Goal: Task Accomplishment & Management: Use online tool/utility

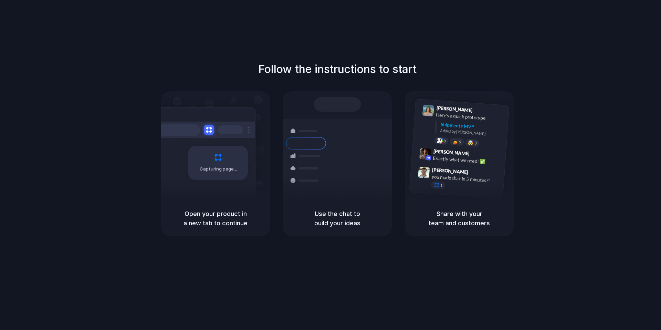
click at [218, 193] on div "Capturing page" at bounding box center [204, 160] width 104 height 106
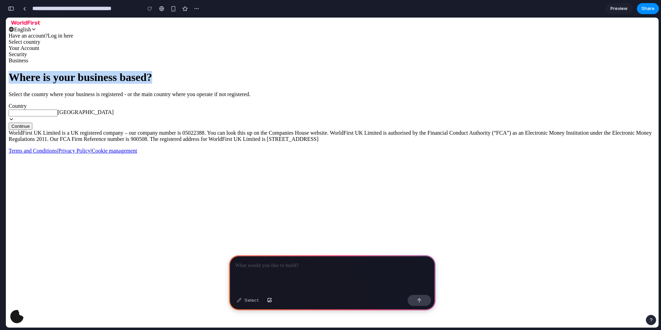
drag, startPoint x: 133, startPoint y: 104, endPoint x: 311, endPoint y: 107, distance: 177.8
click at [311, 107] on div "Where is your business based? Select the country where your business is registe…" at bounding box center [333, 100] width 648 height 59
click at [297, 264] on p at bounding box center [332, 265] width 194 height 8
click at [248, 302] on div "Select" at bounding box center [248, 300] width 29 height 11
click at [237, 299] on div "Select" at bounding box center [248, 300] width 29 height 11
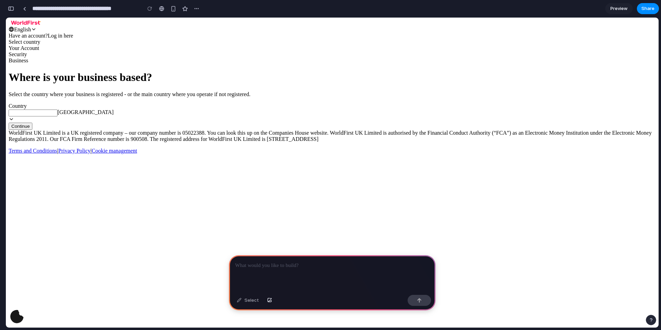
click at [352, 120] on div "Where is your business based? Select the country where your business is registe…" at bounding box center [332, 100] width 656 height 59
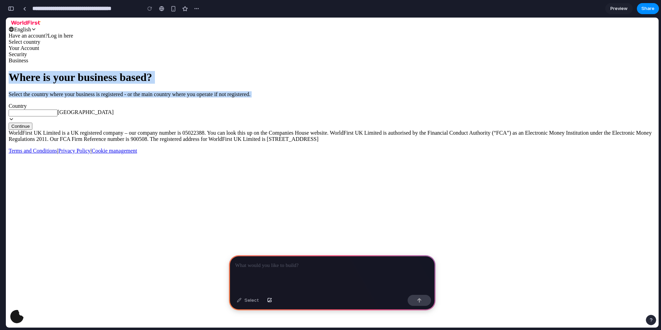
drag, startPoint x: 133, startPoint y: 103, endPoint x: 431, endPoint y: 347, distance: 385.5
click at [240, 130] on div "Where is your business based? Select the country where your business is registe…" at bounding box center [333, 100] width 648 height 59
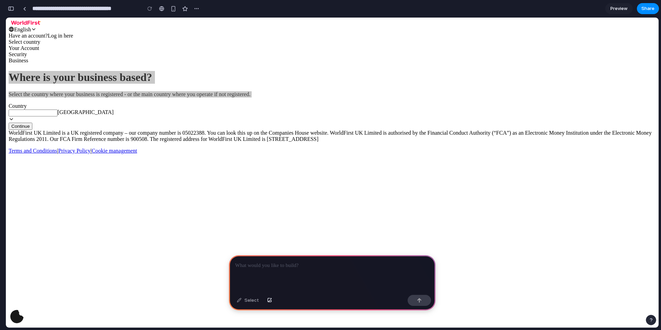
click at [283, 256] on div at bounding box center [332, 273] width 207 height 37
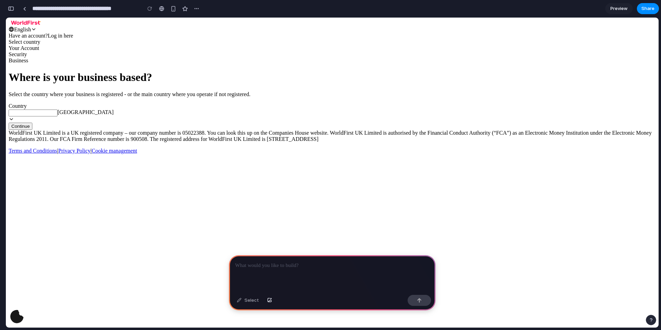
click at [386, 108] on div "Where is your business based? Select the country where your business is registe…" at bounding box center [332, 100] width 656 height 59
click at [30, 129] on span "Continue" at bounding box center [20, 126] width 18 height 5
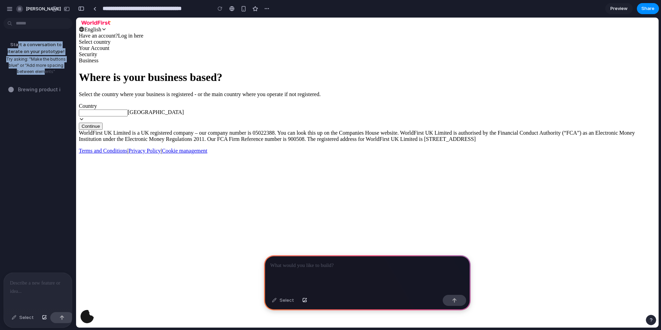
drag, startPoint x: 9, startPoint y: 42, endPoint x: 41, endPoint y: 75, distance: 46.3
click at [42, 75] on div "Start a conversation to iterate on your prototype! Try asking: "Make the button…" at bounding box center [36, 58] width 72 height 44
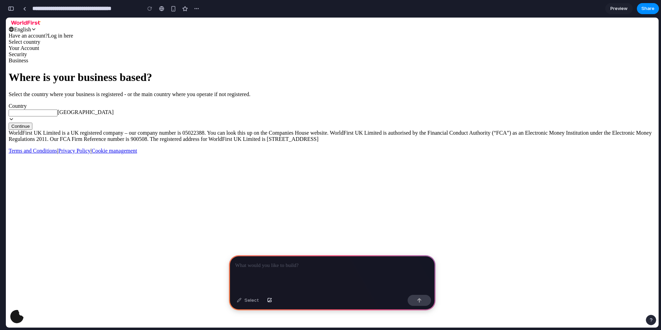
click at [287, 273] on div at bounding box center [332, 273] width 207 height 37
click at [114, 115] on span "[GEOGRAPHIC_DATA]" at bounding box center [86, 112] width 56 height 6
click at [265, 270] on div at bounding box center [332, 273] width 207 height 37
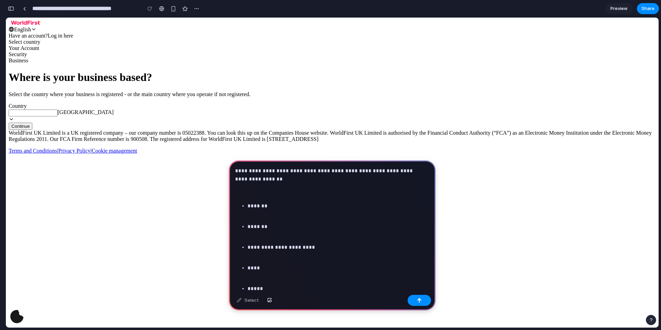
click at [248, 207] on p "*******" at bounding box center [337, 206] width 179 height 8
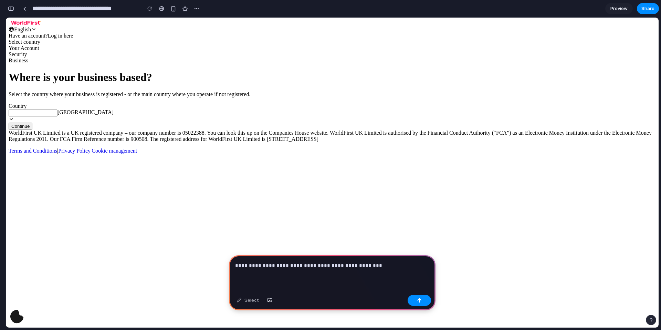
click at [377, 267] on div "**********" at bounding box center [332, 273] width 207 height 37
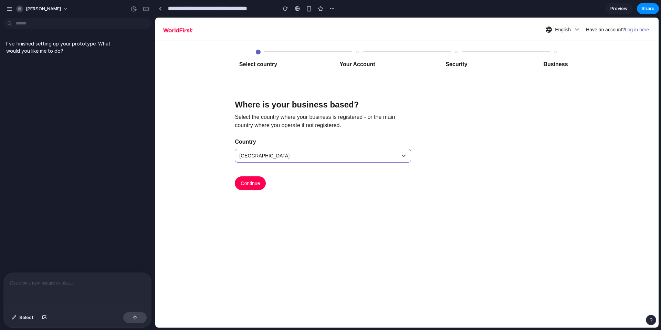
click at [337, 159] on span "[GEOGRAPHIC_DATA]" at bounding box center [320, 155] width 163 height 13
click at [411, 156] on div "Where is your business based? Select the country where your business is registe…" at bounding box center [323, 133] width 193 height 113
click at [401, 153] on div "[GEOGRAPHIC_DATA]" at bounding box center [323, 156] width 176 height 14
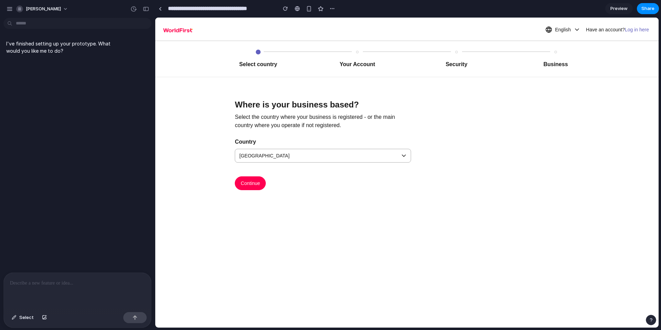
click at [97, 99] on div "I've finished setting up your prototype. What would you like me to do?" at bounding box center [75, 147] width 151 height 252
click at [257, 179] on span "Continue" at bounding box center [250, 183] width 19 height 8
click at [59, 282] on p at bounding box center [77, 283] width 135 height 8
click at [72, 282] on p "**********" at bounding box center [76, 283] width 132 height 8
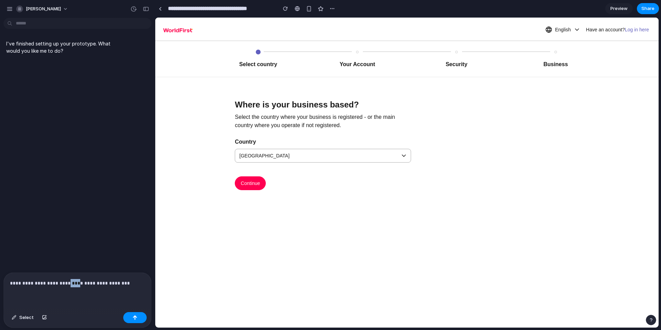
click at [72, 282] on p "**********" at bounding box center [76, 283] width 132 height 8
click at [140, 285] on div "**********" at bounding box center [77, 291] width 147 height 37
drag, startPoint x: 30, startPoint y: 280, endPoint x: 0, endPoint y: 280, distance: 29.6
click at [0, 280] on div "**********" at bounding box center [75, 300] width 151 height 55
click at [110, 283] on p "**********" at bounding box center [76, 283] width 132 height 8
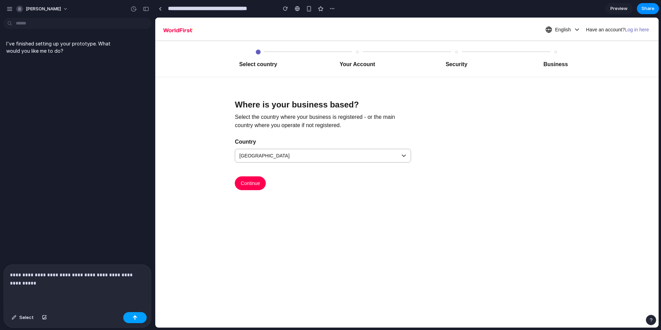
click at [136, 319] on div "button" at bounding box center [135, 317] width 5 height 5
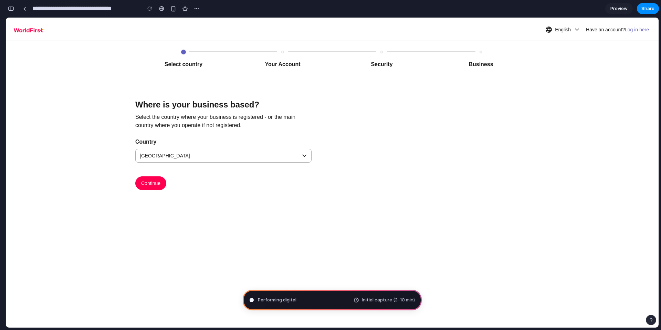
type input "**********"
click at [197, 9] on div "button" at bounding box center [196, 9] width 6 height 6
click at [131, 51] on div "Duplicate Delete" at bounding box center [330, 165] width 661 height 330
click at [649, 6] on span "Share" at bounding box center [648, 8] width 13 height 7
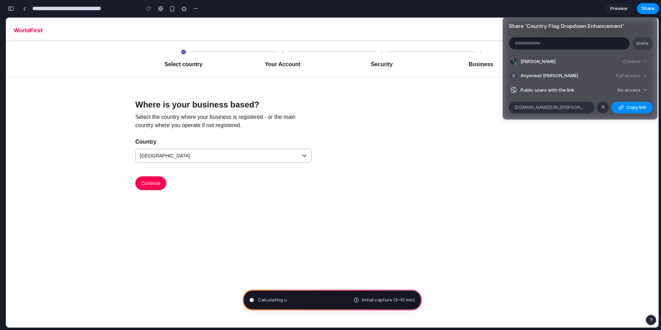
click at [646, 11] on div "Share ' Country Flag Dropdown Enhancement ' Invite Astrid Yau Creator Anyone at…" at bounding box center [330, 165] width 661 height 330
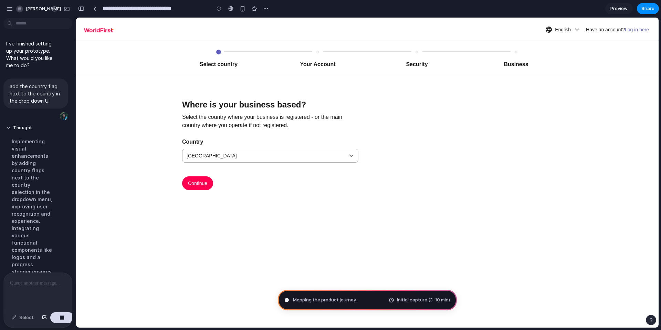
click at [11, 3] on div "[PERSON_NAME]" at bounding box center [25, 8] width 39 height 11
click at [11, 7] on div "button" at bounding box center [10, 9] width 6 height 6
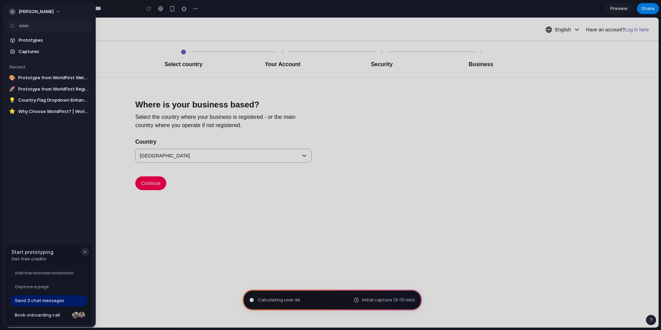
click at [85, 251] on div "button" at bounding box center [85, 252] width 6 height 6
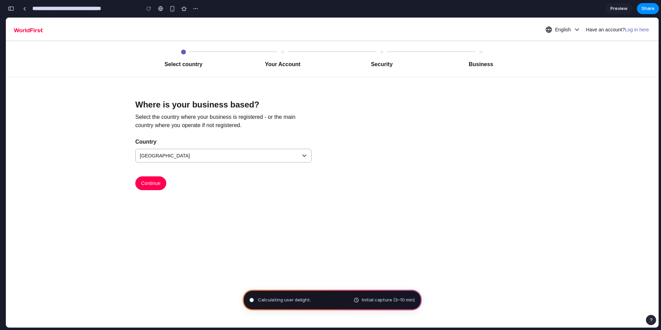
scroll to position [220, 0]
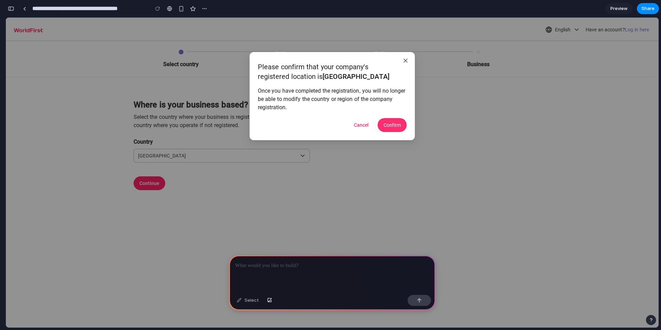
click at [394, 125] on span "Confirm" at bounding box center [392, 125] width 17 height 8
click at [322, 273] on div at bounding box center [332, 273] width 207 height 37
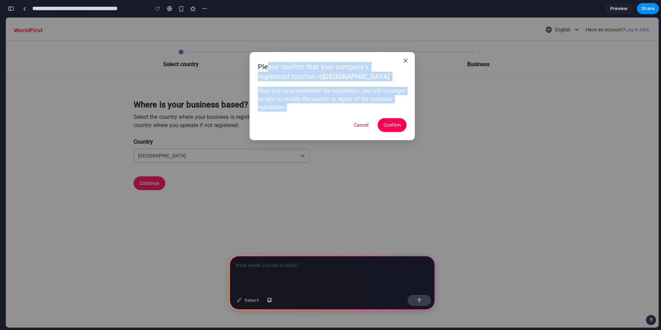
drag, startPoint x: 269, startPoint y: 63, endPoint x: 309, endPoint y: 116, distance: 66.4
click at [314, 121] on div "Please confirm that your company's registered location is United Kingdom Once y…" at bounding box center [332, 96] width 149 height 72
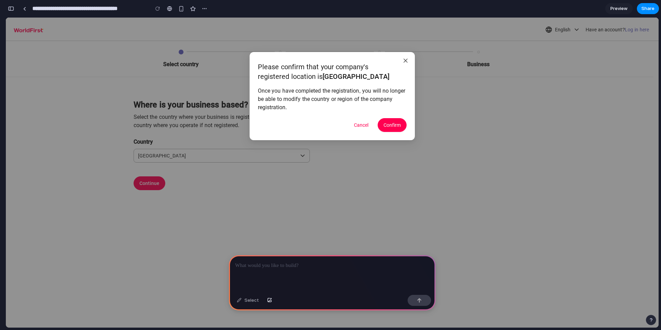
click at [309, 116] on div "Please confirm that your company's registered location is United Kingdom Once y…" at bounding box center [332, 96] width 149 height 72
click at [282, 257] on div at bounding box center [332, 273] width 207 height 37
click at [8, 8] on div "button" at bounding box center [11, 8] width 6 height 5
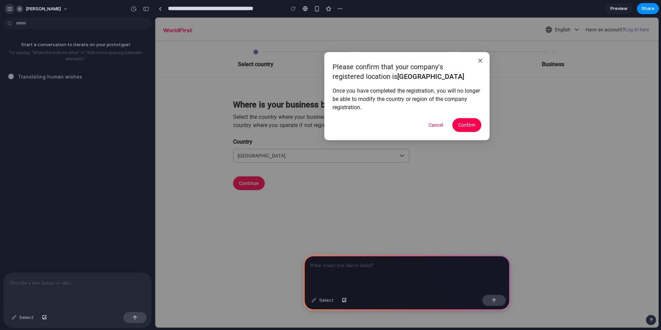
click at [10, 10] on div "button" at bounding box center [10, 9] width 6 height 6
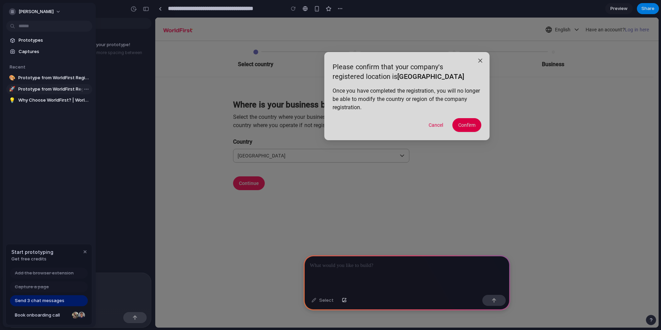
click at [36, 91] on span "Prototype from WorldFirst Registration" at bounding box center [53, 89] width 71 height 7
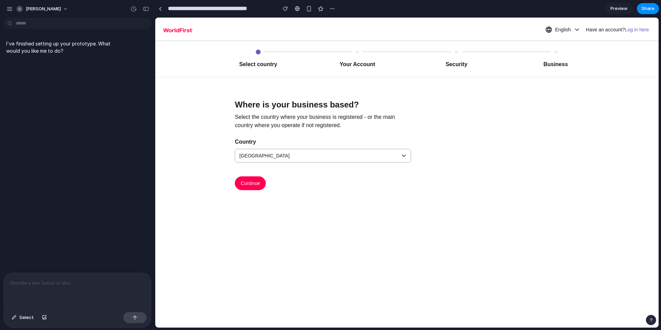
click at [60, 294] on div at bounding box center [77, 291] width 147 height 37
click at [7, 12] on button "button" at bounding box center [9, 9] width 10 height 10
type input "**********"
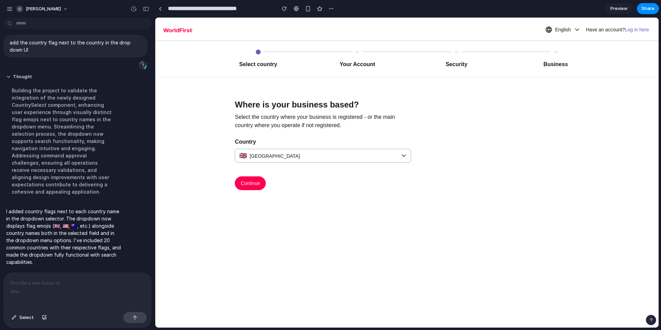
scroll to position [25, 0]
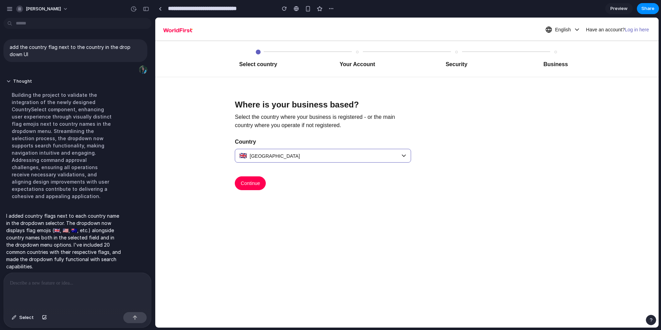
click at [405, 155] on div "🇬🇧 United Kingdom" at bounding box center [323, 156] width 176 height 14
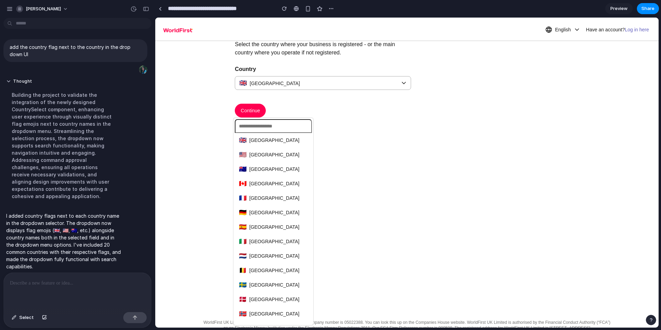
scroll to position [0, 0]
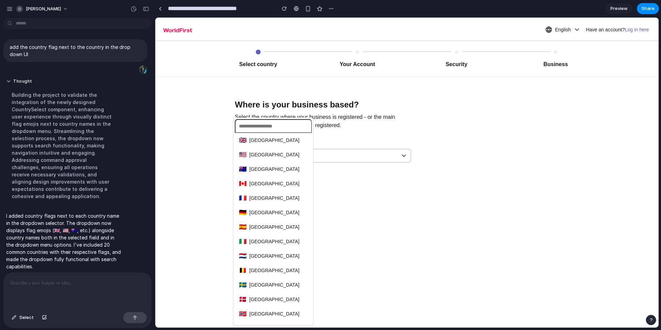
click at [367, 189] on div "🇬🇧 United Kingdom 🇺🇸 United States 🇦🇺 Australia 🇨🇦 Canada 🇫🇷 France 🇩🇪 Germany …" at bounding box center [407, 173] width 504 height 310
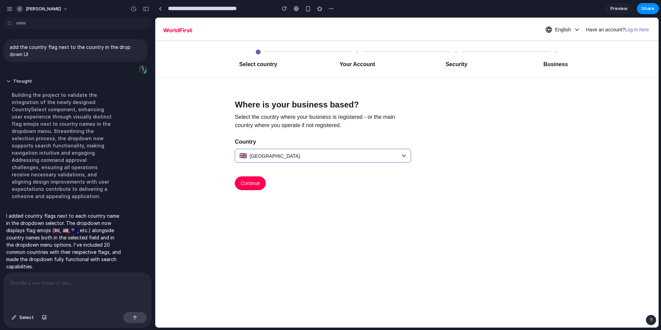
click at [402, 160] on div "🇬🇧 United Kingdom" at bounding box center [323, 156] width 176 height 14
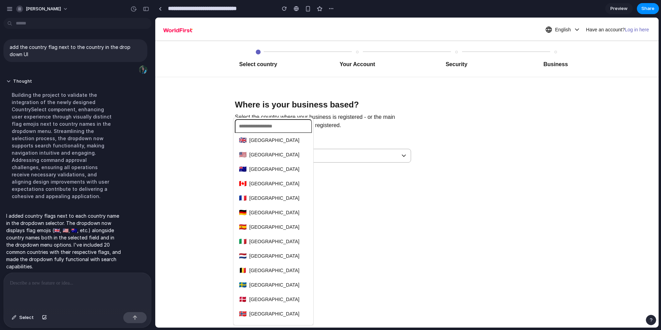
click at [399, 153] on div "🇬🇧 United Kingdom 🇺🇸 United States 🇦🇺 Australia 🇨🇦 Canada 🇫🇷 France 🇩🇪 Germany …" at bounding box center [407, 173] width 504 height 310
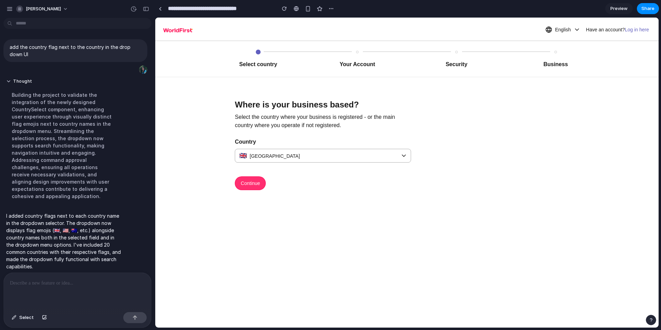
click at [241, 185] on span "Continue" at bounding box center [250, 183] width 19 height 8
click at [398, 156] on span "🇬🇧 United Kingdom" at bounding box center [320, 155] width 163 height 13
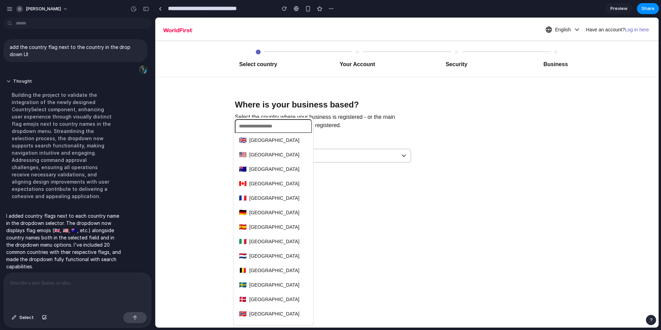
click at [406, 157] on div "🇬🇧 United Kingdom 🇺🇸 United States 🇦🇺 Australia 🇨🇦 Canada 🇫🇷 France 🇩🇪 Germany …" at bounding box center [407, 173] width 504 height 310
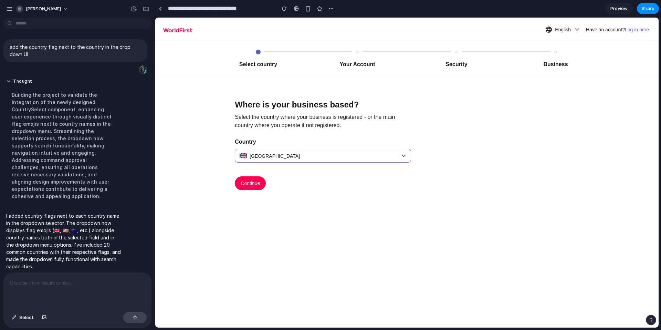
click at [405, 158] on div "🇬🇧 United Kingdom" at bounding box center [323, 156] width 176 height 14
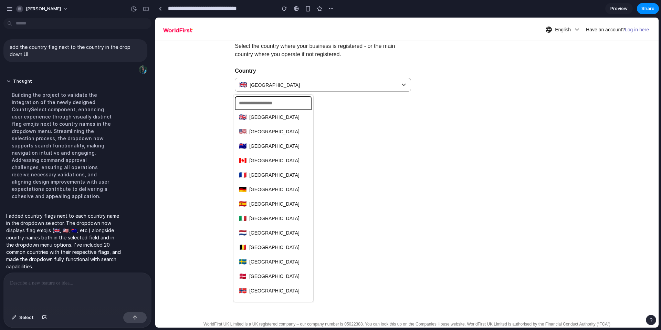
click at [361, 134] on div "🇬🇧 United Kingdom 🇺🇸 United States 🇦🇺 Australia 🇨🇦 Canada 🇫🇷 France 🇩🇪 Germany …" at bounding box center [407, 173] width 504 height 310
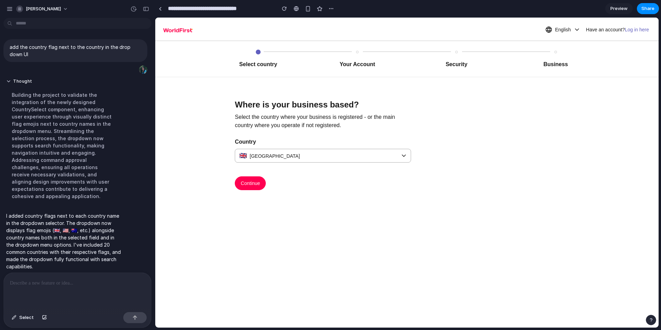
drag, startPoint x: 26, startPoint y: 229, endPoint x: 73, endPoint y: 256, distance: 54.6
click at [73, 256] on p "I added country flags next to each country name in the dropdown selector. The d…" at bounding box center [63, 241] width 115 height 58
click at [64, 256] on p "I added country flags next to each country name in the dropdown selector. The d…" at bounding box center [63, 241] width 115 height 58
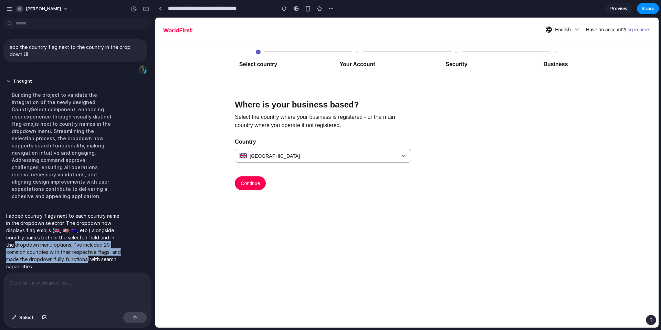
drag, startPoint x: 16, startPoint y: 239, endPoint x: 97, endPoint y: 255, distance: 83.2
click at [96, 255] on p "I added country flags next to each country name in the dropdown selector. The d…" at bounding box center [63, 241] width 115 height 58
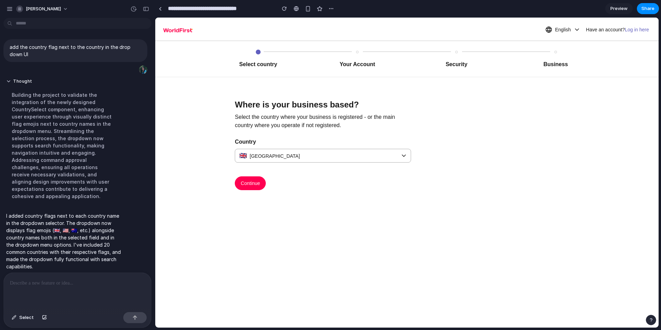
click at [40, 304] on div at bounding box center [77, 291] width 147 height 37
click at [401, 156] on div "🇬🇧 United Kingdom" at bounding box center [323, 156] width 176 height 14
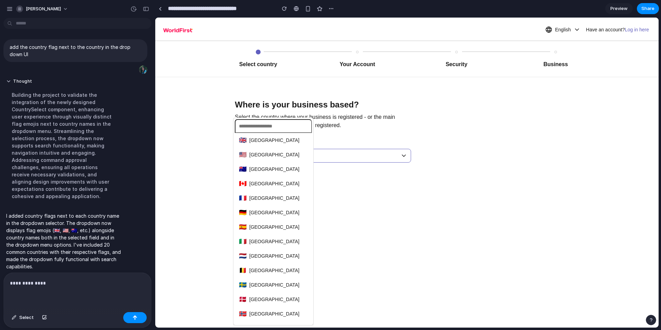
click at [401, 156] on div "🇬🇧 United Kingdom 🇺🇸 United States 🇦🇺 Australia 🇨🇦 Canada 🇫🇷 France 🇩🇪 Germany …" at bounding box center [407, 173] width 504 height 310
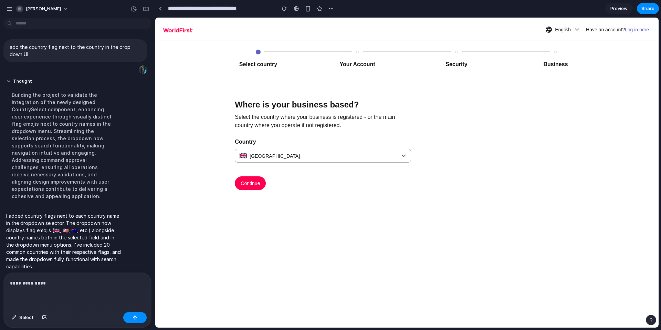
click at [45, 282] on p "**********" at bounding box center [76, 283] width 132 height 8
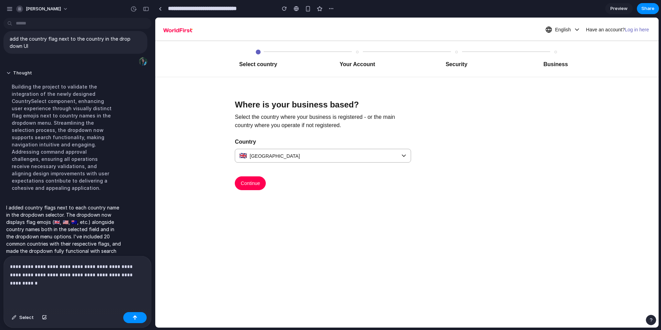
scroll to position [41, 0]
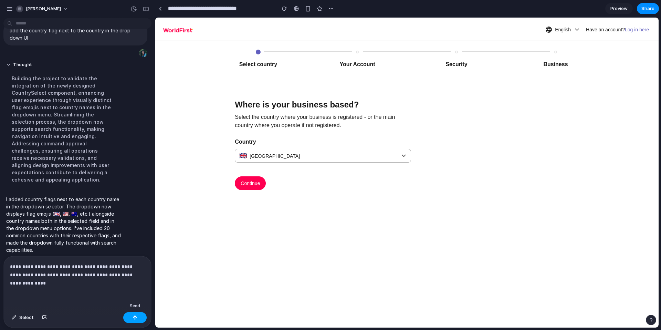
click at [134, 318] on div "button" at bounding box center [135, 317] width 5 height 5
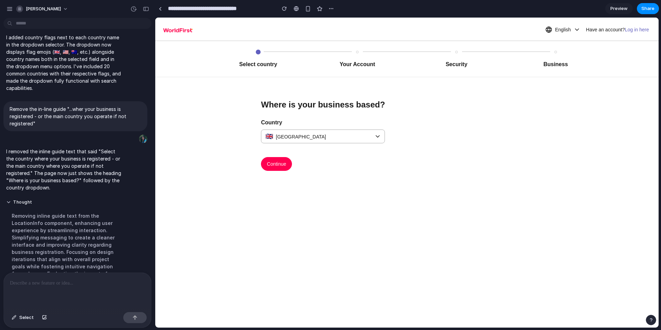
scroll to position [131, 0]
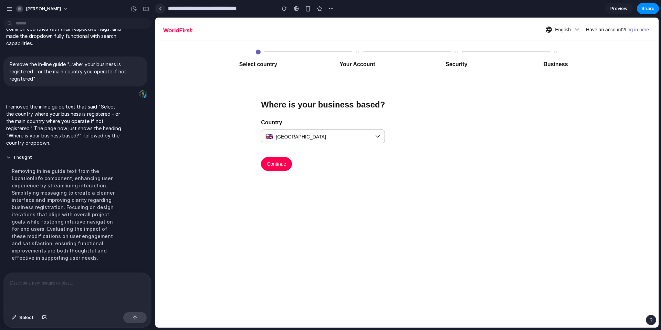
click at [160, 7] on div at bounding box center [160, 9] width 3 height 4
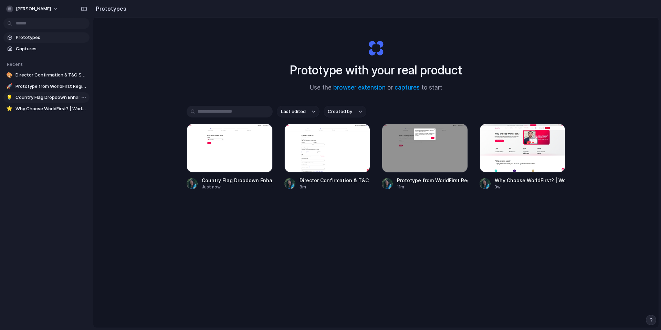
click at [32, 99] on span "Country Flag Dropdown Enhancement" at bounding box center [51, 97] width 71 height 7
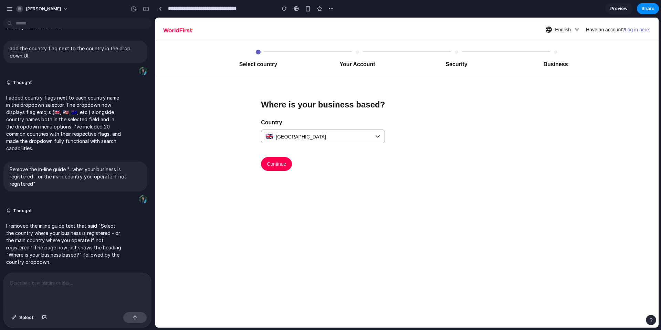
click at [626, 7] on span "Preview" at bounding box center [619, 8] width 17 height 7
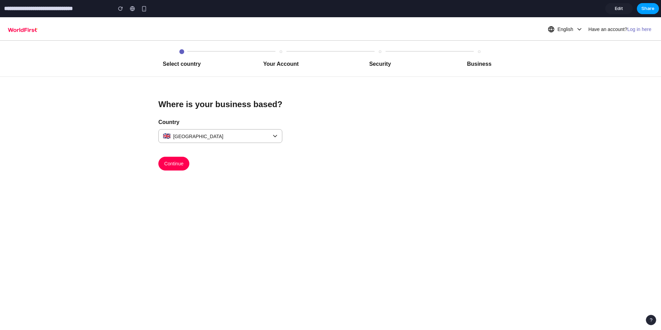
click at [647, 11] on span "Share" at bounding box center [648, 8] width 13 height 7
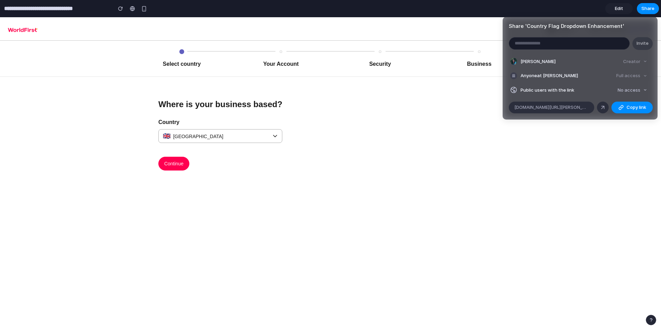
click at [437, 157] on div "Share ' Country Flag Dropdown Enhancement ' Invite Astrid Yau Creator Anyone at…" at bounding box center [330, 165] width 661 height 330
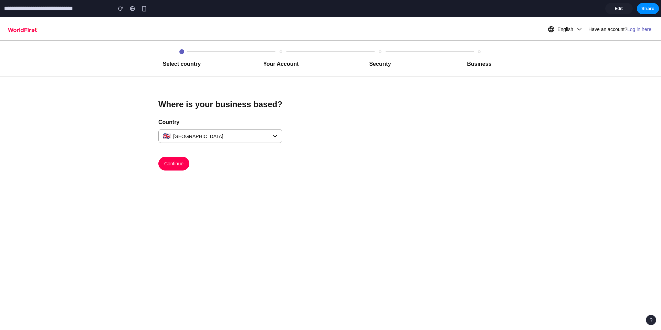
click at [647, 328] on div "Select country Your Account Security Business Where is your business based? Cou…" at bounding box center [330, 211] width 661 height 340
click at [11, 11] on input "**********" at bounding box center [56, 8] width 107 height 12
click at [616, 9] on span "Edit" at bounding box center [619, 8] width 8 height 7
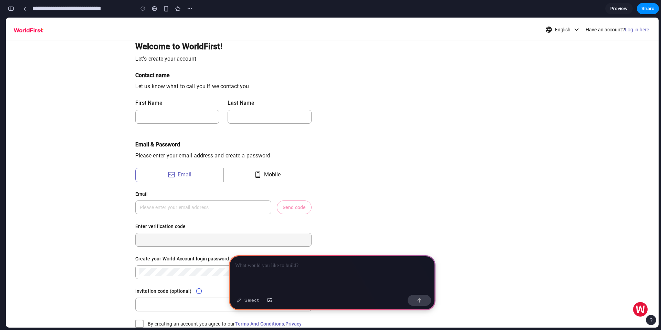
scroll to position [59, 0]
click at [13, 12] on button "button" at bounding box center [11, 8] width 11 height 11
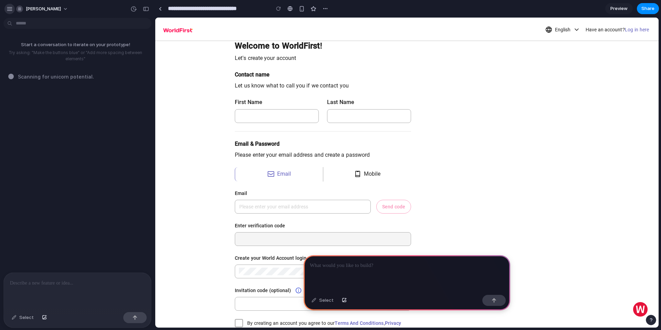
click at [10, 8] on div "button" at bounding box center [10, 9] width 6 height 6
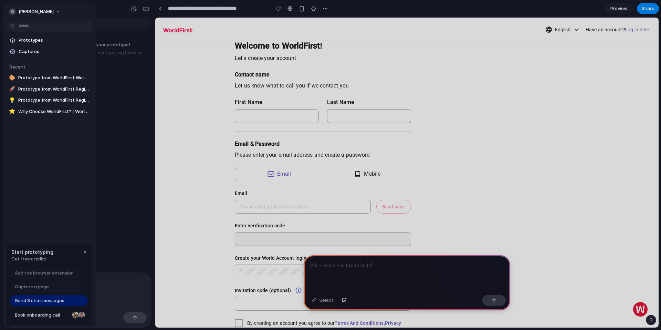
click at [452, 76] on div at bounding box center [330, 165] width 661 height 330
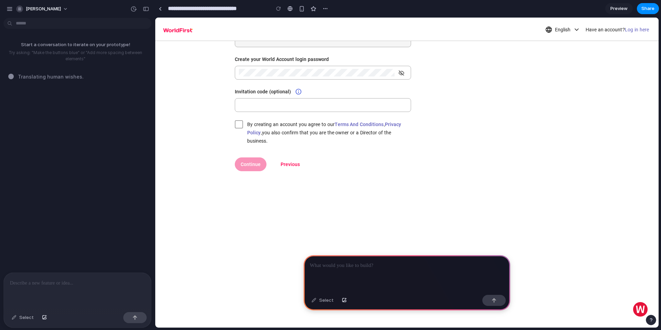
scroll to position [308, 0]
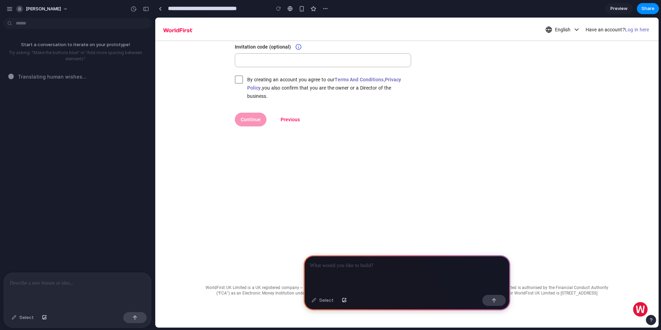
click at [33, 284] on p at bounding box center [77, 283] width 135 height 8
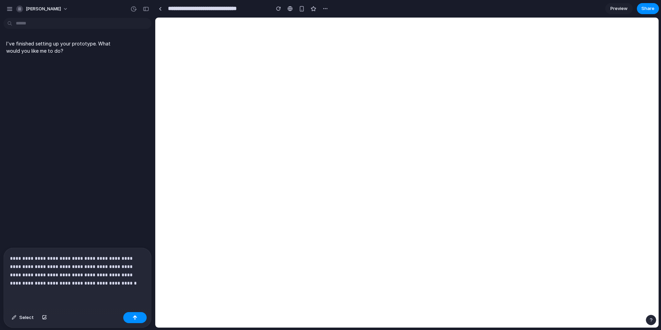
scroll to position [0, 0]
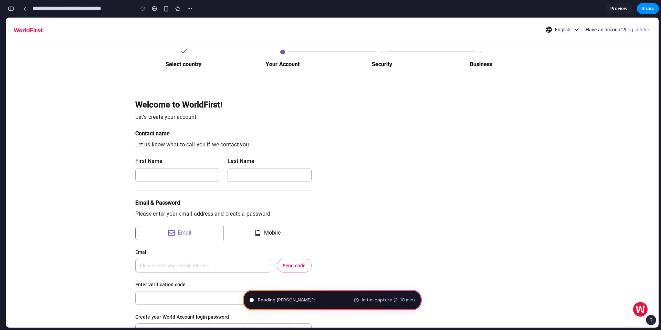
type input "**********"
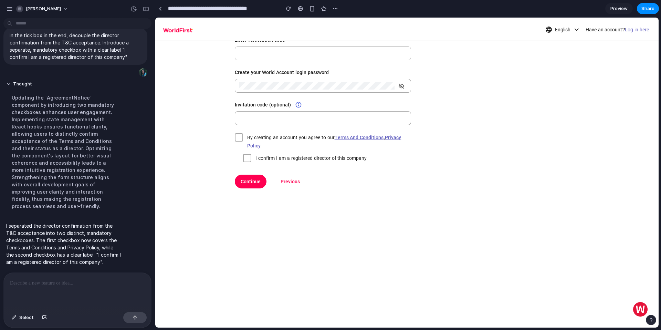
scroll to position [240, 0]
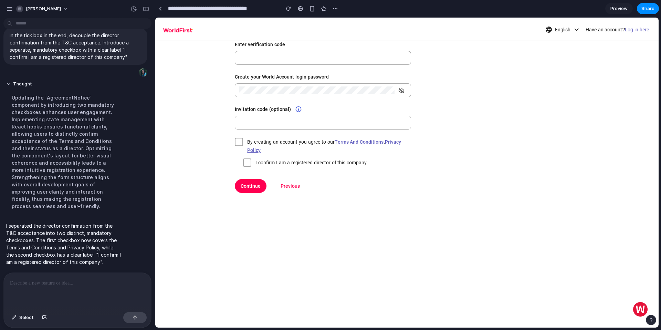
click at [244, 164] on span at bounding box center [247, 162] width 8 height 8
click at [227, 163] on div "Welcome to WorldFirst! Let's create your account Contact name Let us know what …" at bounding box center [323, 56] width 193 height 439
drag, startPoint x: 271, startPoint y: 164, endPoint x: 222, endPoint y: 168, distance: 49.4
click at [227, 170] on div "Welcome to WorldFirst! Let's create your account Contact name Let us know what …" at bounding box center [323, 56] width 193 height 439
click at [222, 168] on div "Welcome to WorldFirst! Let's create your account Contact name Let us know what …" at bounding box center [323, 56] width 336 height 439
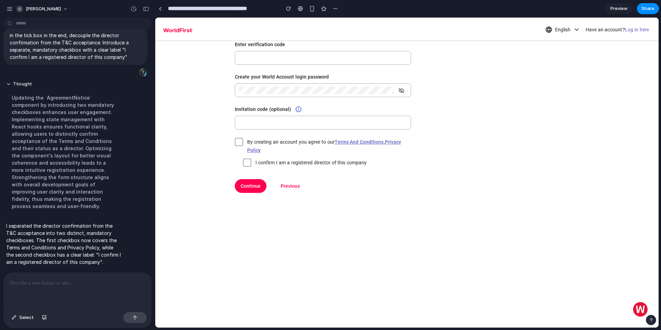
click at [55, 283] on p at bounding box center [76, 283] width 132 height 8
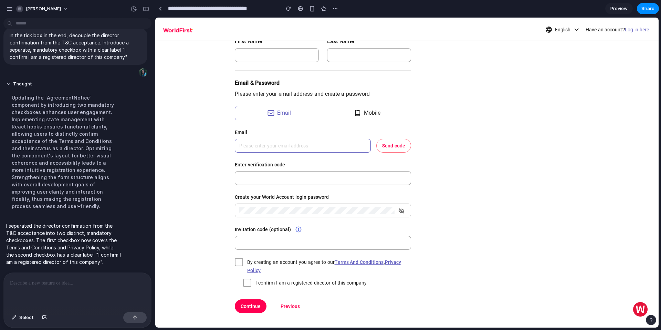
scroll to position [115, 0]
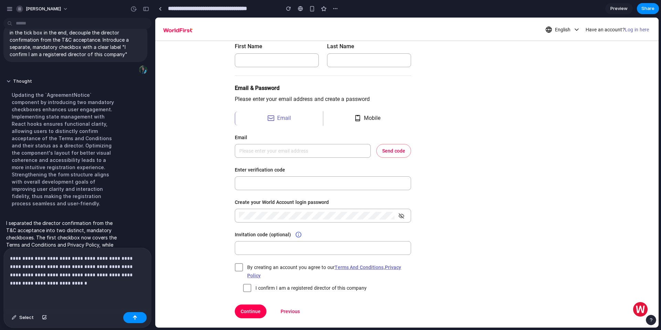
click at [117, 264] on p "**********" at bounding box center [76, 270] width 132 height 33
drag, startPoint x: 105, startPoint y: 269, endPoint x: 44, endPoint y: 272, distance: 61.0
click at [44, 272] on p "**********" at bounding box center [76, 270] width 132 height 33
click at [117, 263] on p "**********" at bounding box center [76, 270] width 132 height 33
click at [62, 273] on p "**********" at bounding box center [76, 270] width 132 height 33
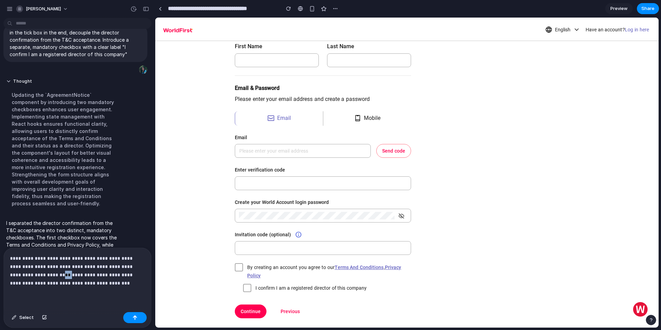
click at [62, 273] on p "**********" at bounding box center [76, 270] width 132 height 33
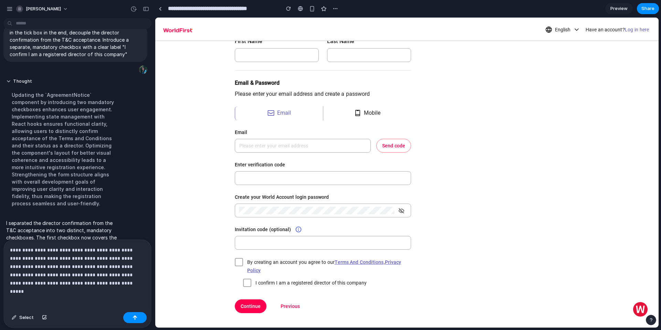
scroll to position [128, 0]
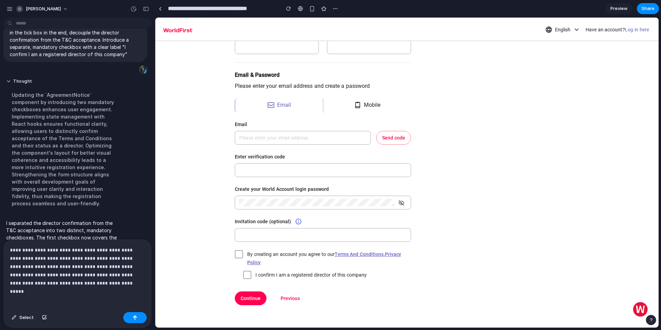
click at [268, 275] on span "I confirm I am a registered director of this company" at bounding box center [311, 275] width 111 height 6
click at [277, 275] on span "I confirm I am a registered director of this company" at bounding box center [311, 275] width 111 height 6
drag, startPoint x: 287, startPoint y: 276, endPoint x: 224, endPoint y: 274, distance: 62.7
click at [232, 280] on div "Welcome to WorldFirst! Let's create your account Contact name Let us know what …" at bounding box center [323, 168] width 193 height 439
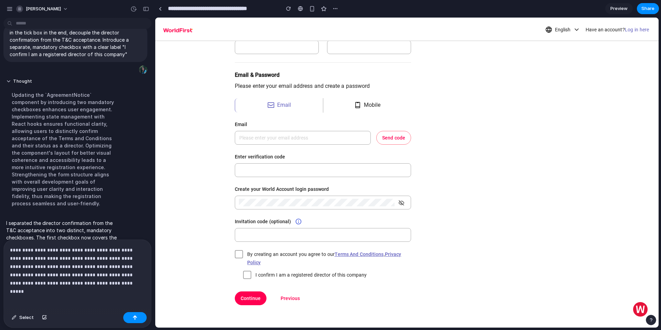
click at [224, 274] on div "Welcome to WorldFirst! Let's create your account Contact name Let us know what …" at bounding box center [323, 168] width 336 height 439
click at [27, 316] on span "Select" at bounding box center [26, 317] width 14 height 7
click at [75, 268] on p "**********" at bounding box center [76, 266] width 132 height 41
click at [236, 104] on div at bounding box center [407, 173] width 504 height 310
click at [104, 270] on p "**********" at bounding box center [76, 266] width 132 height 41
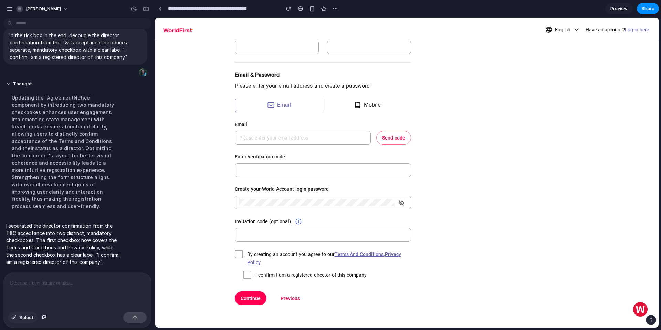
click at [19, 318] on span "Select" at bounding box center [26, 317] width 14 height 7
drag, startPoint x: 234, startPoint y: 103, endPoint x: 238, endPoint y: 110, distance: 7.9
click at [238, 110] on div at bounding box center [407, 173] width 504 height 310
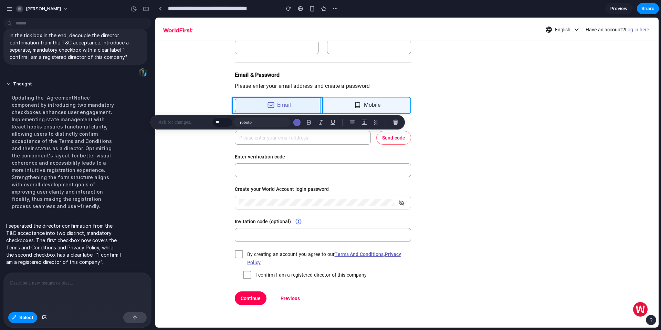
click at [325, 106] on div at bounding box center [407, 173] width 504 height 310
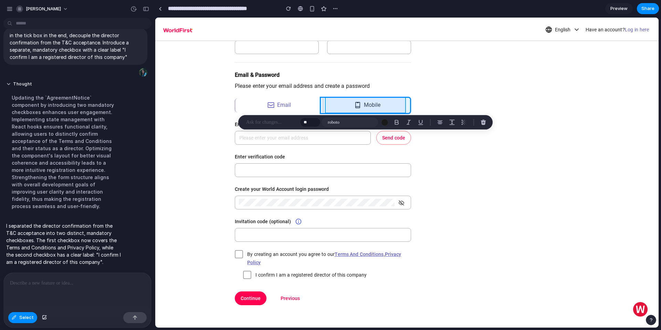
drag, startPoint x: 321, startPoint y: 102, endPoint x: 370, endPoint y: 106, distance: 49.1
click at [370, 106] on div at bounding box center [407, 173] width 504 height 310
type input "**"
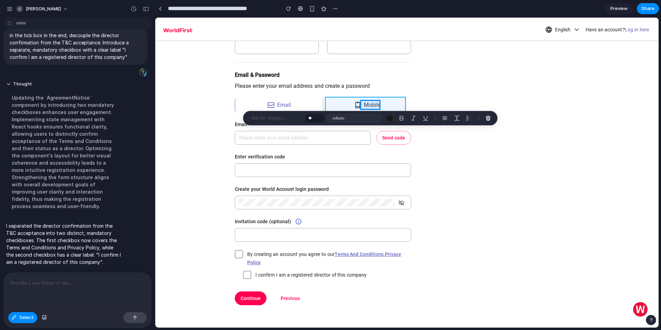
click at [332, 103] on div at bounding box center [407, 173] width 504 height 310
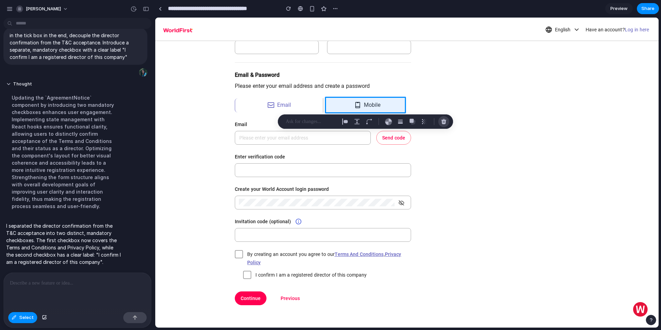
click at [442, 122] on div "button" at bounding box center [444, 122] width 6 height 6
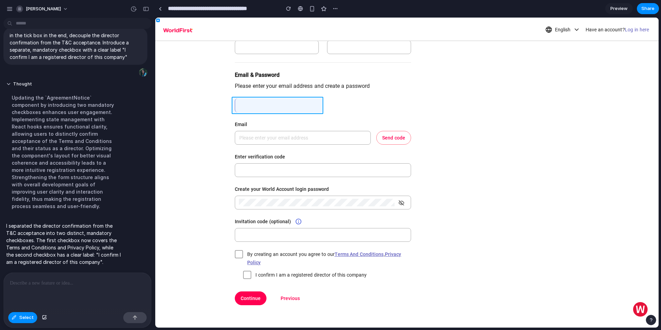
drag, startPoint x: 258, startPoint y: 102, endPoint x: 281, endPoint y: 106, distance: 23.8
click at [281, 106] on div at bounding box center [407, 173] width 504 height 310
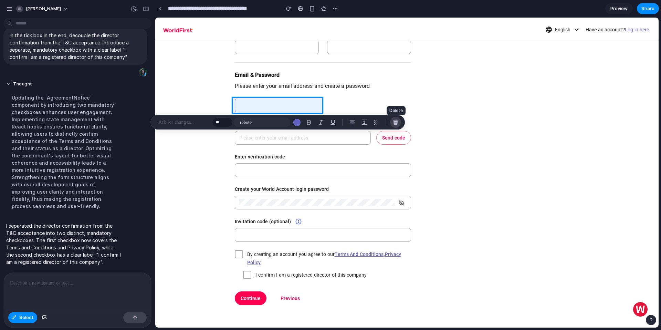
click at [396, 120] on div "button" at bounding box center [396, 122] width 6 height 6
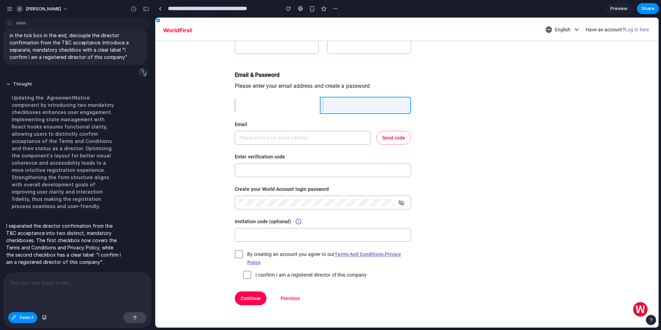
click at [322, 101] on div at bounding box center [407, 173] width 504 height 310
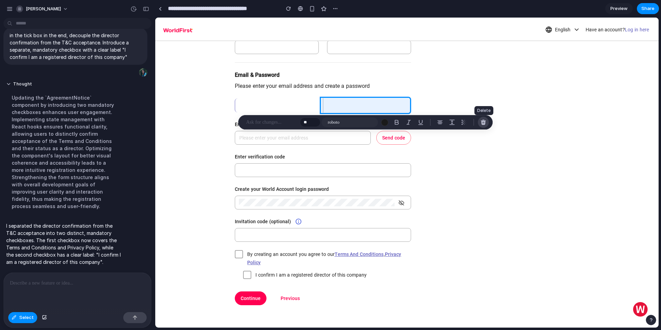
click at [483, 122] on div "button" at bounding box center [484, 122] width 6 height 6
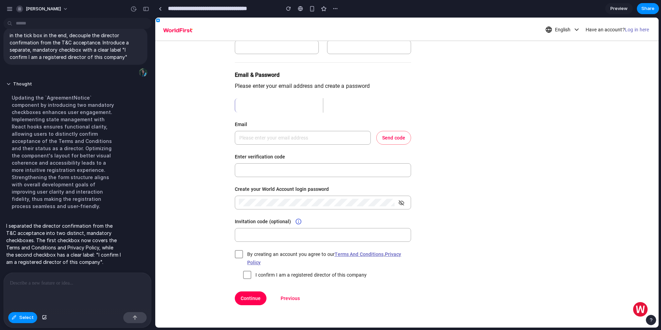
click at [483, 122] on div at bounding box center [407, 173] width 504 height 310
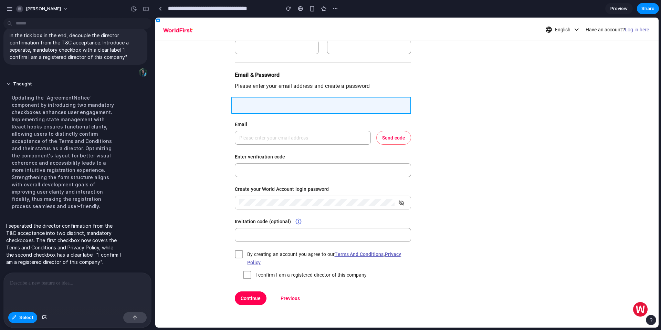
click at [265, 107] on div at bounding box center [407, 173] width 504 height 310
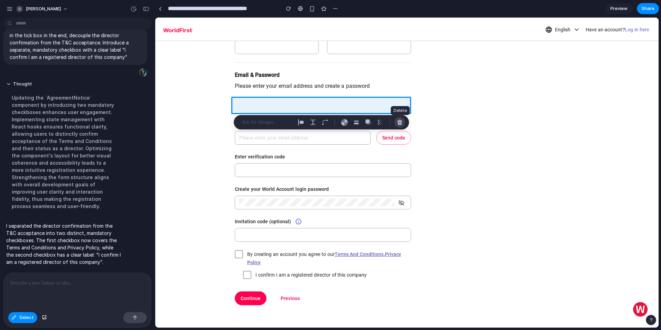
click at [401, 123] on div "button" at bounding box center [400, 122] width 6 height 6
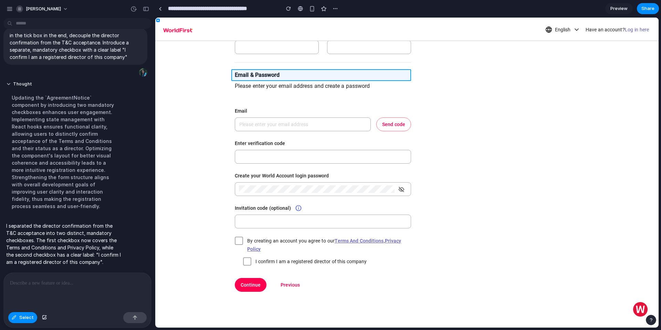
click at [251, 74] on div at bounding box center [407, 173] width 504 height 310
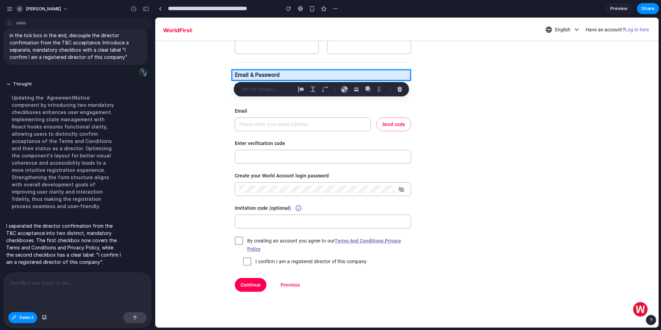
click at [251, 74] on div at bounding box center [407, 173] width 504 height 310
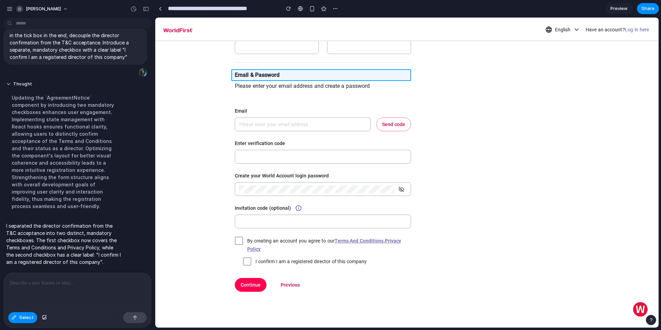
click at [251, 74] on div at bounding box center [407, 173] width 504 height 310
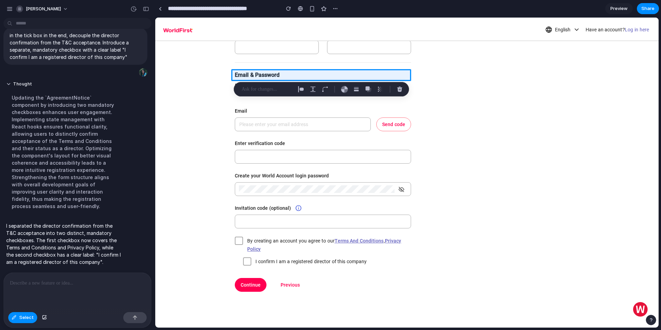
click at [257, 90] on p at bounding box center [267, 89] width 51 height 8
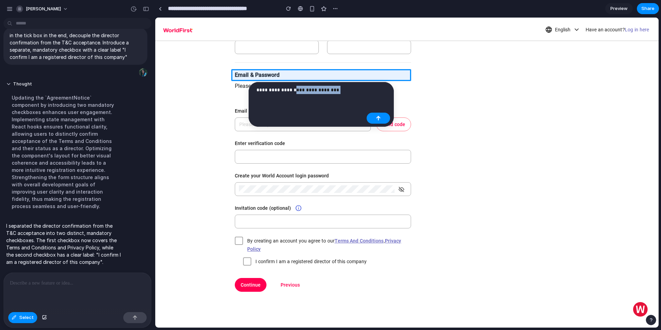
drag, startPoint x: 294, startPoint y: 87, endPoint x: 348, endPoint y: 89, distance: 54.8
click at [348, 89] on p "**********" at bounding box center [310, 90] width 107 height 8
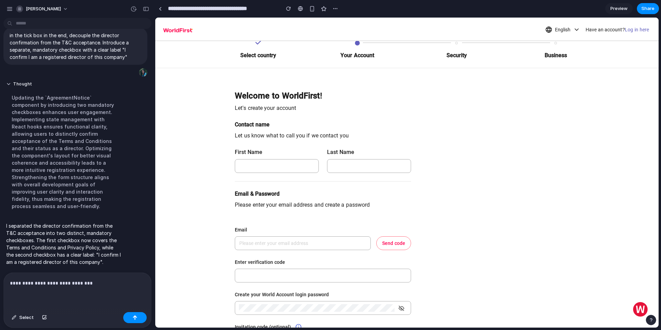
scroll to position [14, 0]
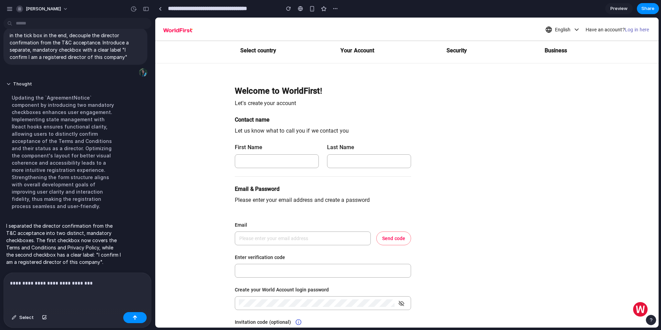
click at [247, 130] on div "Let us know what to call you if we contact you" at bounding box center [323, 131] width 176 height 8
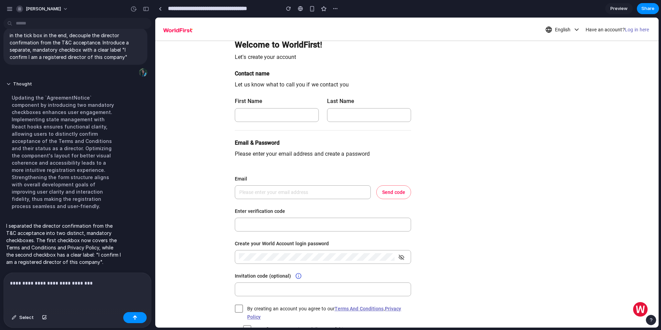
scroll to position [67, 0]
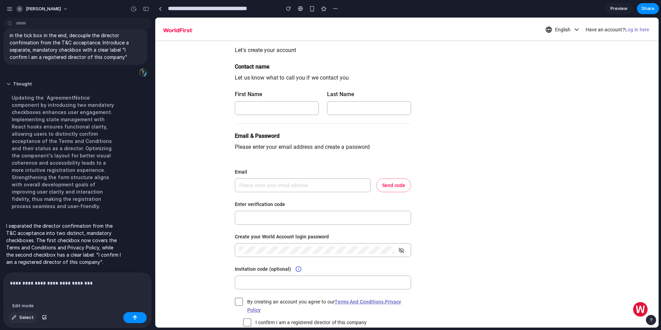
click at [21, 316] on span "Select" at bounding box center [26, 317] width 14 height 7
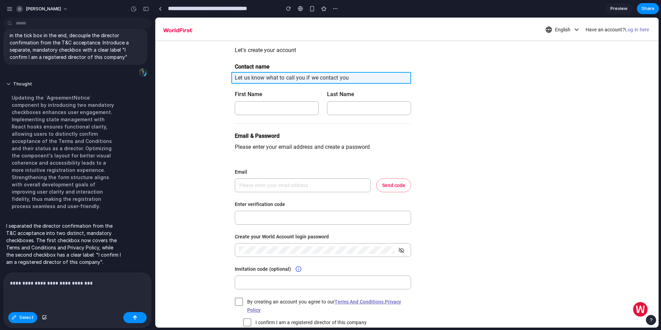
click at [265, 76] on div at bounding box center [407, 173] width 504 height 310
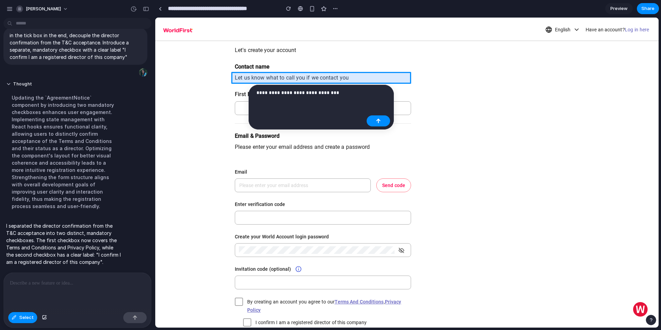
click at [265, 76] on div at bounding box center [407, 173] width 504 height 310
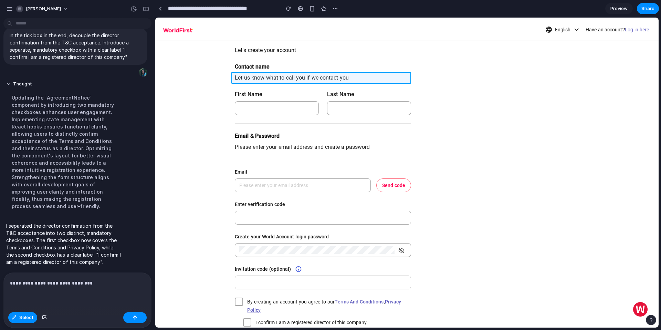
click at [290, 78] on div at bounding box center [407, 173] width 504 height 310
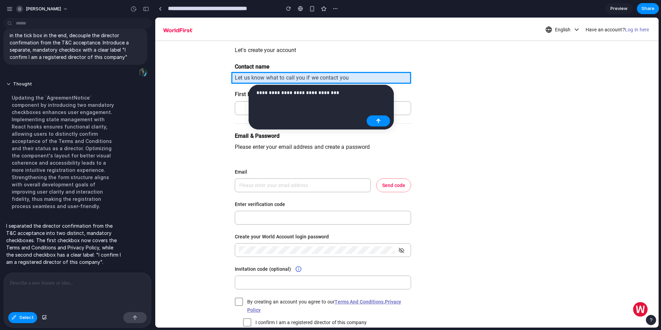
click at [345, 77] on div at bounding box center [407, 173] width 504 height 310
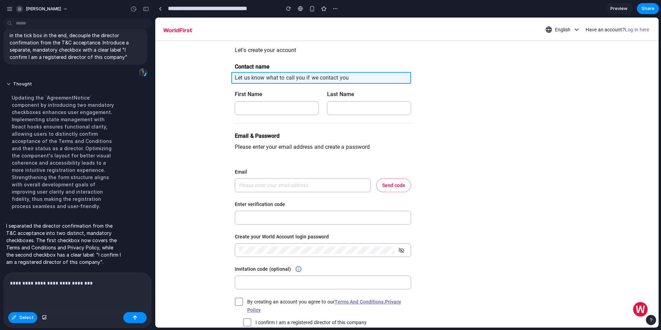
click at [345, 77] on div at bounding box center [407, 173] width 504 height 310
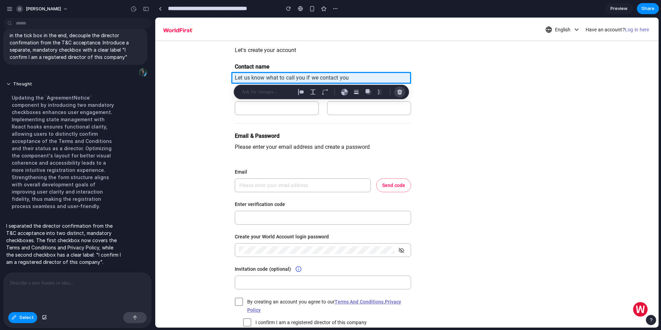
click at [400, 94] on div "button" at bounding box center [400, 92] width 6 height 6
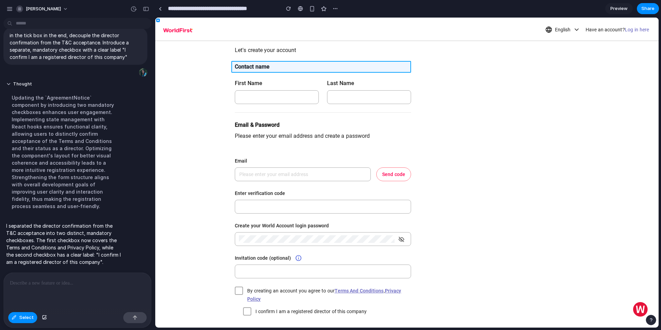
click at [249, 66] on div at bounding box center [407, 173] width 504 height 310
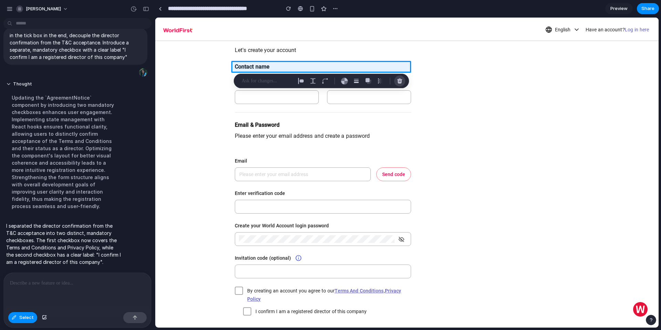
click at [404, 82] on button "button" at bounding box center [399, 80] width 11 height 11
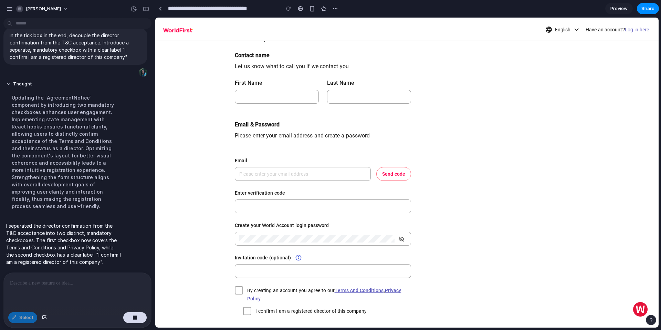
scroll to position [87, 0]
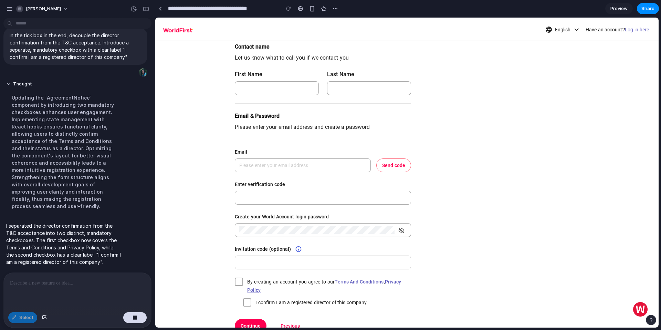
click at [269, 217] on label "Create your World Account login password" at bounding box center [282, 217] width 94 height 8
click at [267, 214] on label "Create your World Account login password" at bounding box center [282, 217] width 94 height 8
click at [266, 218] on label "Create your World Account login password" at bounding box center [282, 217] width 94 height 8
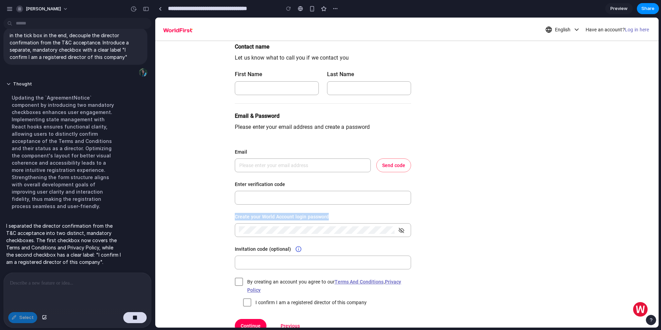
click at [266, 218] on label "Create your World Account login password" at bounding box center [282, 217] width 94 height 8
click at [232, 89] on div "Welcome to WorldFirst! Let's create your account Contact name Let us know what …" at bounding box center [323, 202] width 193 height 425
click at [40, 292] on div at bounding box center [77, 291] width 147 height 37
click at [23, 317] on div "Select" at bounding box center [22, 317] width 29 height 11
drag, startPoint x: 135, startPoint y: 319, endPoint x: 126, endPoint y: 319, distance: 9.0
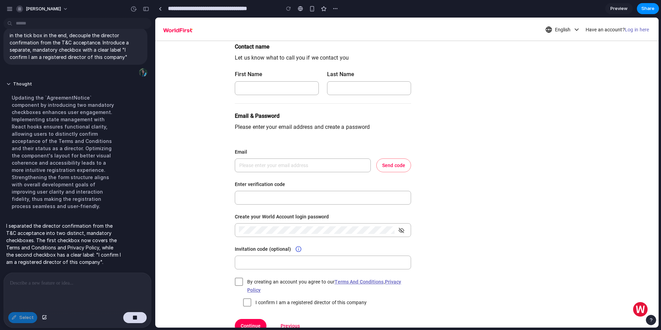
click at [135, 319] on div "button" at bounding box center [135, 317] width 5 height 5
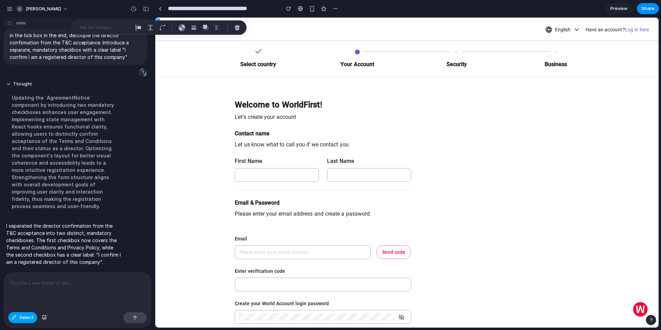
scroll to position [0, 0]
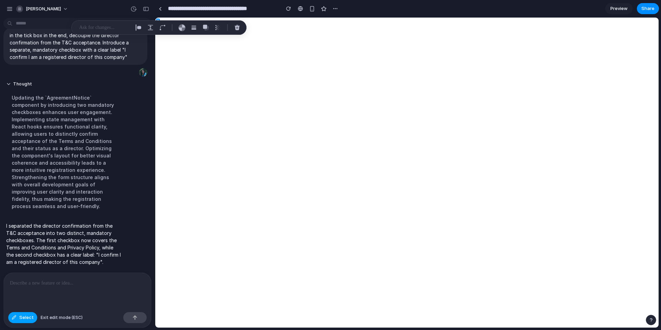
click at [17, 315] on button "Select" at bounding box center [22, 317] width 29 height 11
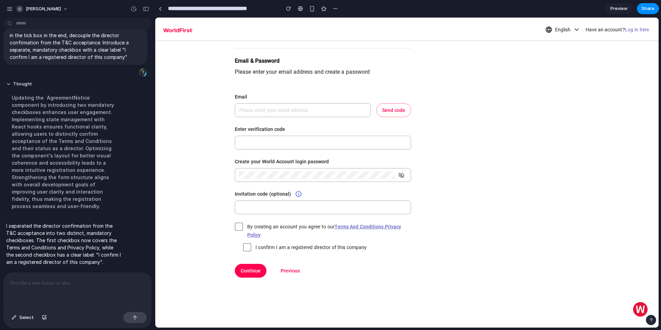
scroll to position [62, 0]
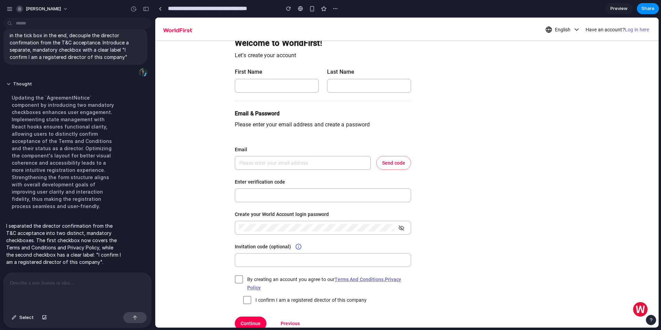
click at [251, 215] on label "Create your World Account login password" at bounding box center [282, 214] width 94 height 8
click at [23, 318] on span "Select" at bounding box center [26, 317] width 14 height 7
click at [271, 214] on div at bounding box center [407, 173] width 504 height 310
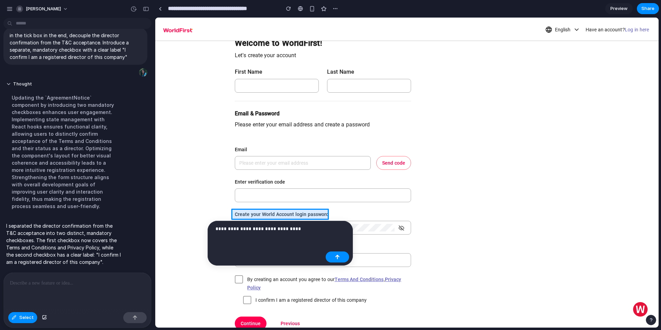
drag, startPoint x: 271, startPoint y: 214, endPoint x: 326, endPoint y: 229, distance: 57.3
click at [287, 214] on div at bounding box center [407, 173] width 504 height 310
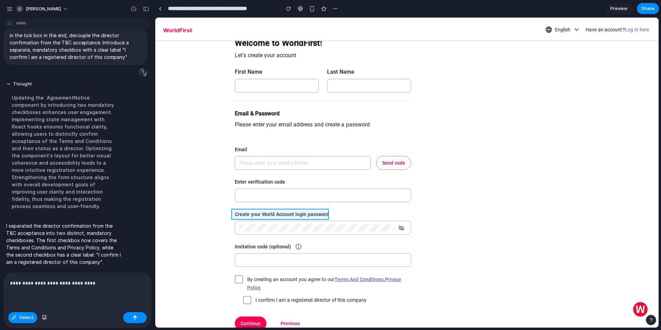
click at [301, 216] on div at bounding box center [407, 173] width 504 height 310
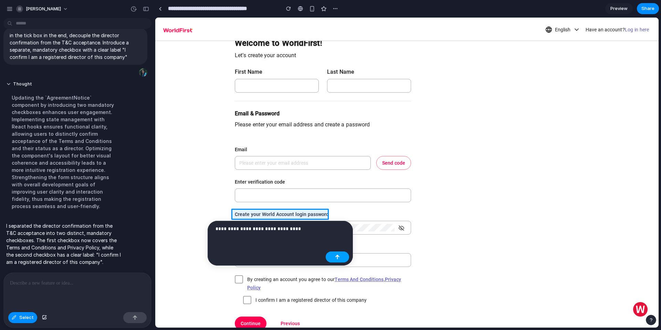
click at [338, 257] on div "button" at bounding box center [337, 257] width 5 height 5
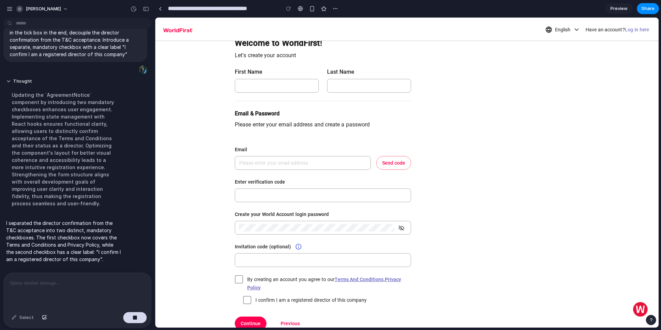
scroll to position [88, 0]
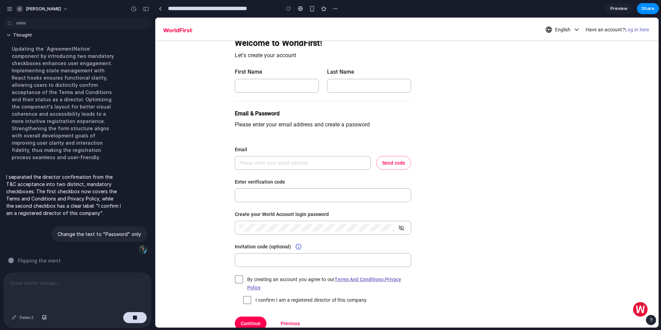
click at [74, 290] on div at bounding box center [77, 291] width 147 height 37
click at [145, 317] on button "button" at bounding box center [134, 317] width 23 height 11
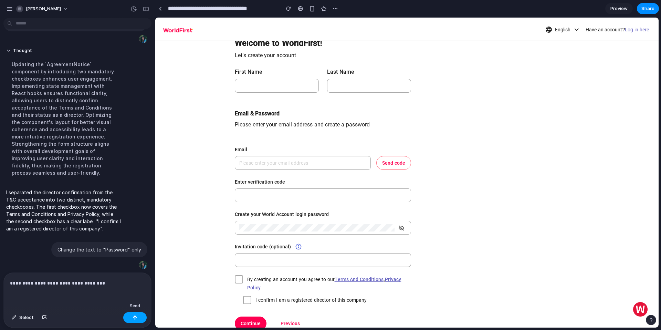
click at [140, 319] on button "button" at bounding box center [134, 317] width 23 height 11
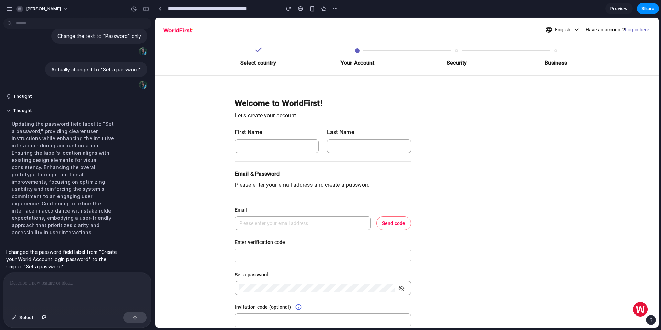
scroll to position [0, 0]
click at [24, 319] on span "Select" at bounding box center [26, 317] width 14 height 7
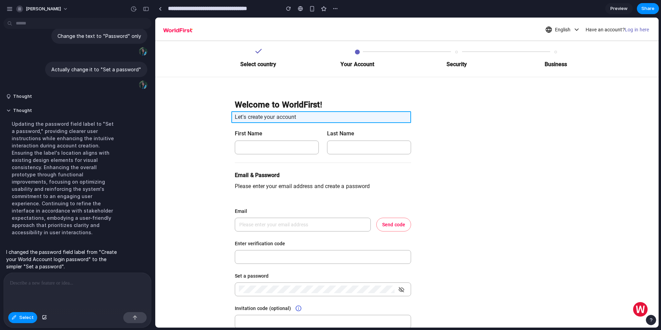
click at [272, 115] on div at bounding box center [407, 173] width 504 height 310
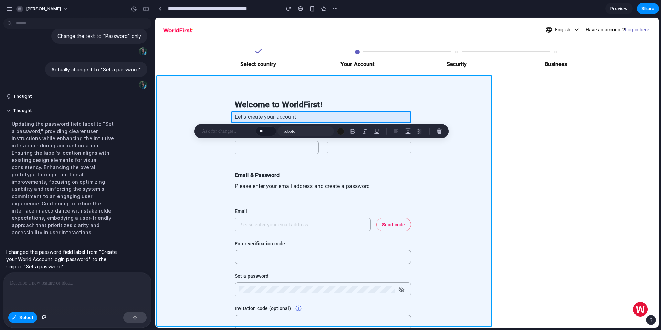
click at [451, 187] on div at bounding box center [407, 173] width 504 height 310
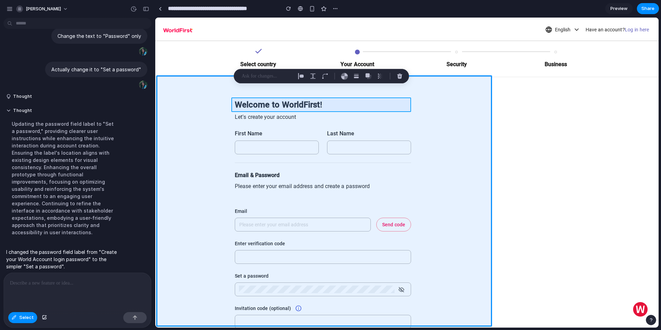
click at [619, 142] on div at bounding box center [407, 173] width 504 height 310
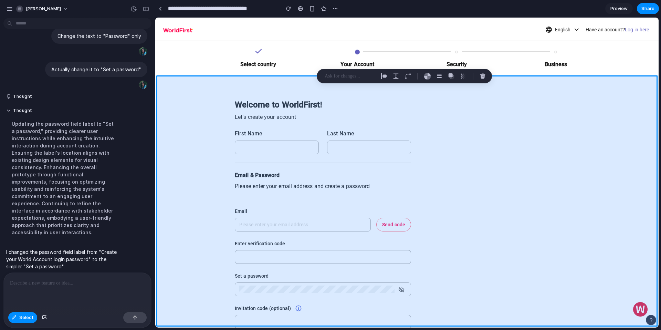
click at [530, 142] on div at bounding box center [407, 173] width 504 height 310
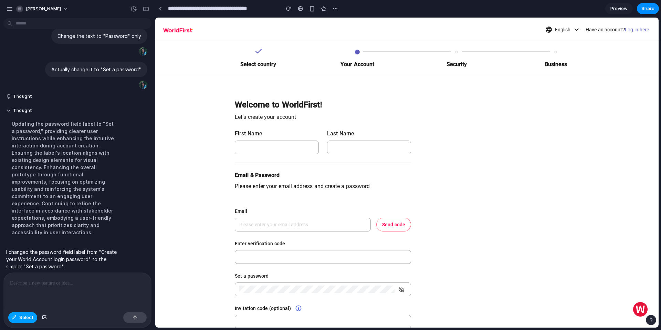
click at [22, 316] on span "Select" at bounding box center [26, 317] width 14 height 7
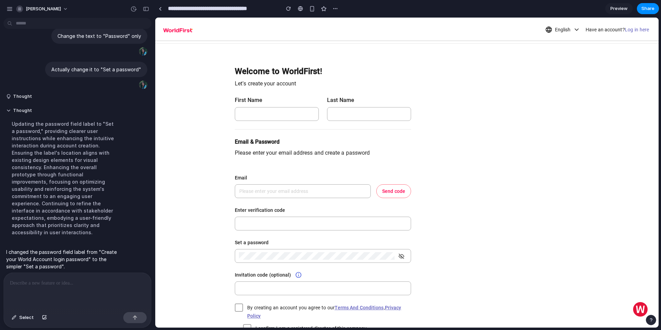
scroll to position [63, 0]
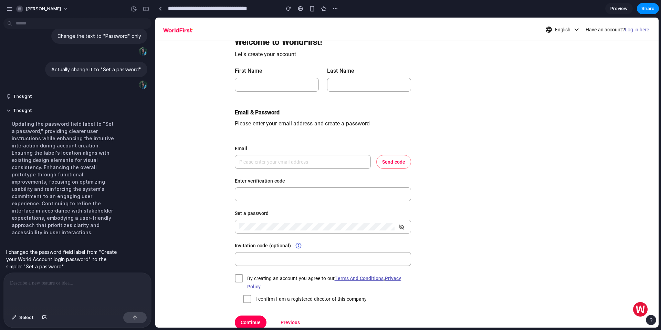
click at [262, 135] on form "First Name Last Name Email & Password Please enter your email address and creat…" at bounding box center [323, 239] width 176 height 345
click at [23, 317] on span "Select" at bounding box center [26, 317] width 14 height 7
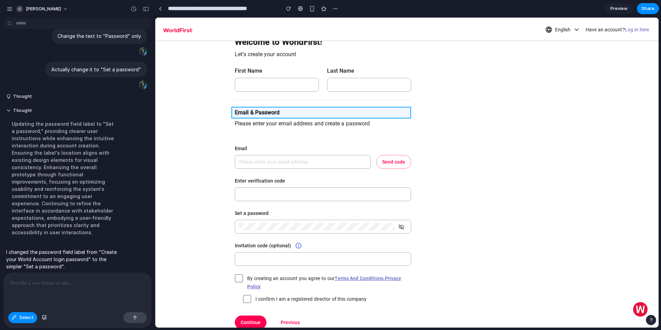
click at [251, 114] on div at bounding box center [407, 173] width 504 height 310
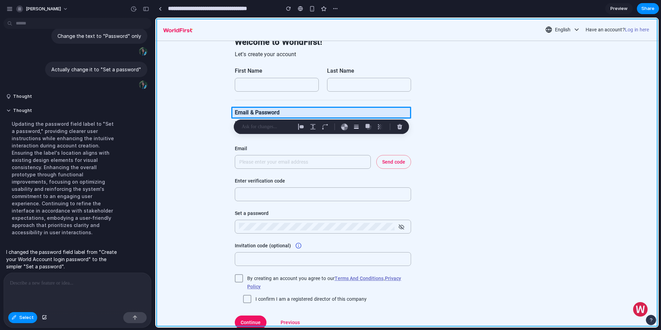
click at [552, 130] on div at bounding box center [407, 173] width 504 height 310
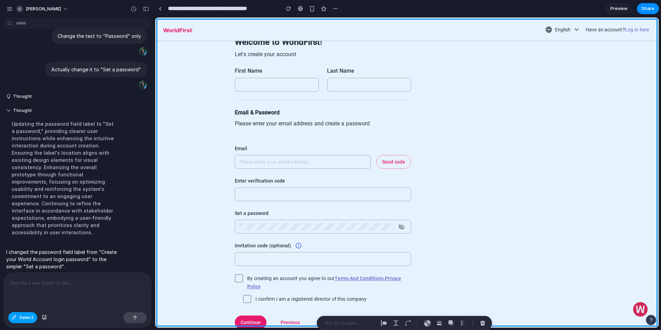
click at [27, 317] on span "Select" at bounding box center [26, 317] width 14 height 7
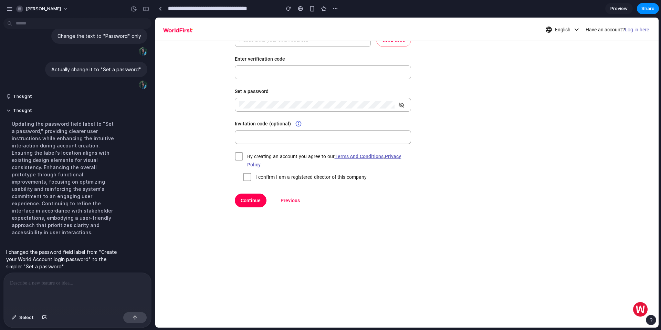
scroll to position [182, 0]
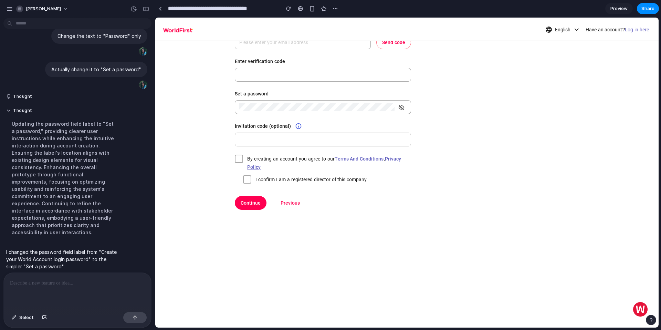
click at [242, 130] on div "Invitation code (optional)" at bounding box center [323, 127] width 176 height 10
click at [18, 317] on button "Select" at bounding box center [22, 317] width 29 height 11
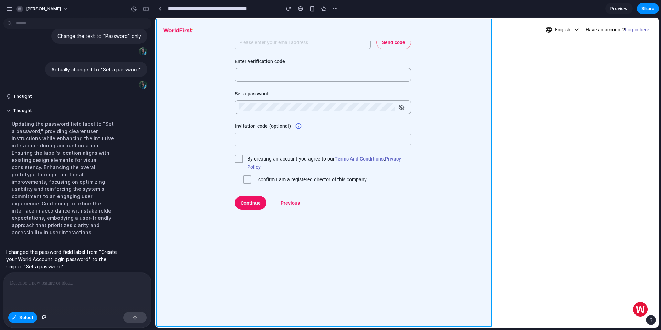
drag, startPoint x: 245, startPoint y: 124, endPoint x: 249, endPoint y: 127, distance: 5.3
click at [250, 127] on div at bounding box center [407, 173] width 504 height 310
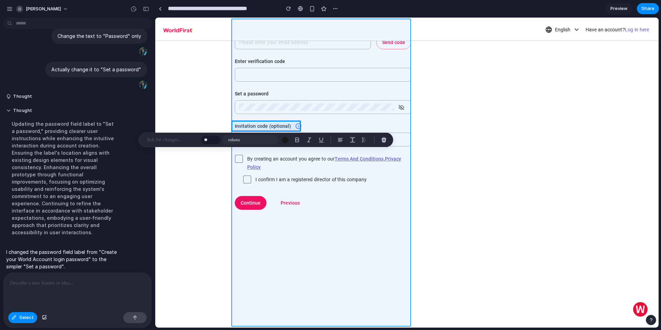
click at [545, 151] on div at bounding box center [407, 173] width 504 height 310
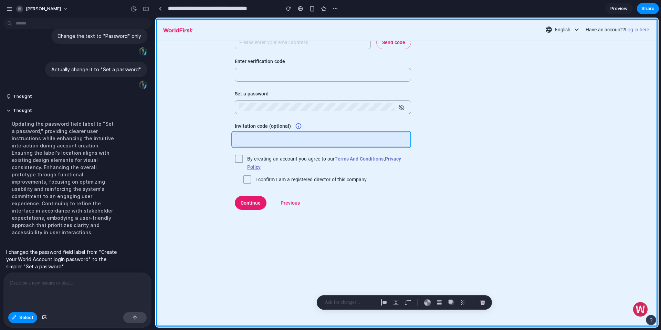
click at [390, 134] on div at bounding box center [407, 173] width 504 height 310
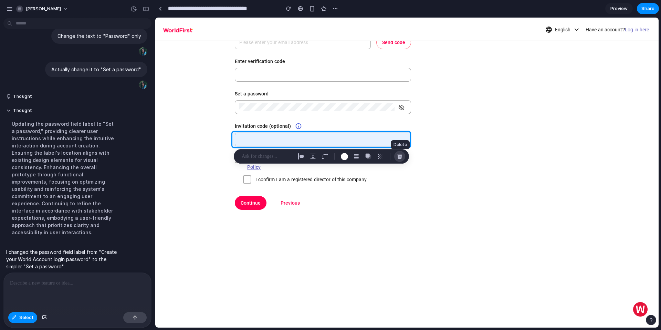
click at [399, 159] on div "button" at bounding box center [400, 156] width 6 height 6
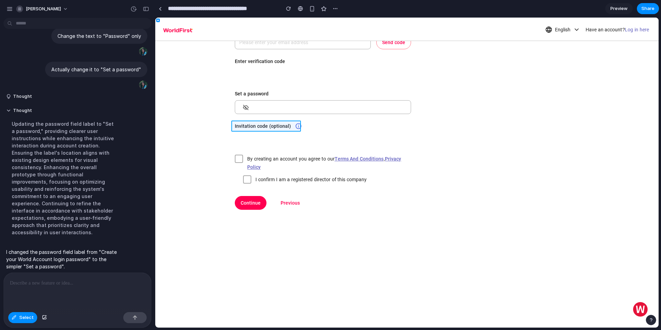
click at [262, 129] on div at bounding box center [407, 173] width 504 height 310
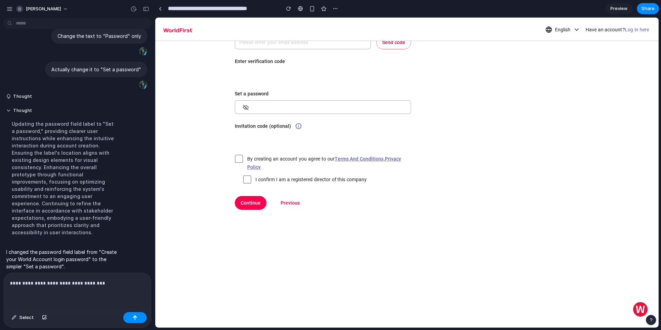
scroll to position [171, 0]
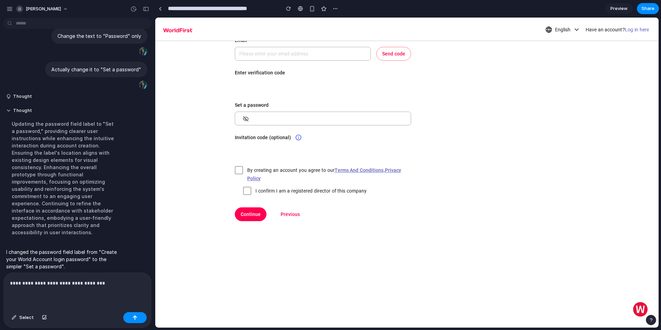
click at [239, 138] on label "Invitation code (optional)" at bounding box center [268, 138] width 67 height 8
click at [55, 280] on p "**********" at bounding box center [76, 283] width 132 height 8
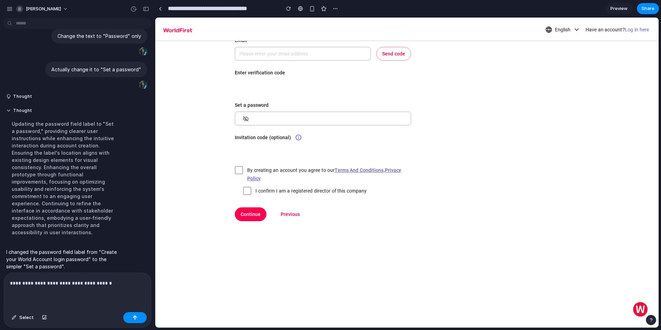
click at [38, 279] on p "**********" at bounding box center [76, 283] width 132 height 8
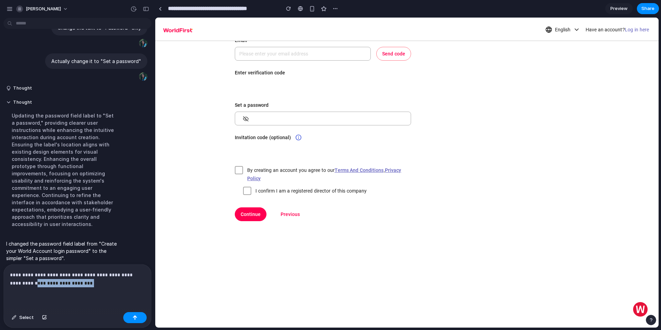
drag, startPoint x: 72, startPoint y: 282, endPoint x: 10, endPoint y: 278, distance: 62.5
click at [10, 278] on p "**********" at bounding box center [76, 279] width 132 height 17
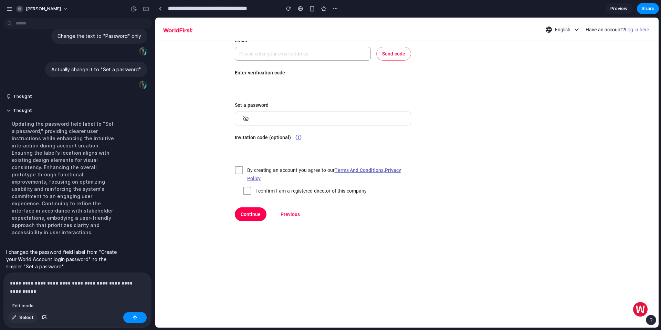
click at [27, 318] on span "Select" at bounding box center [26, 317] width 14 height 7
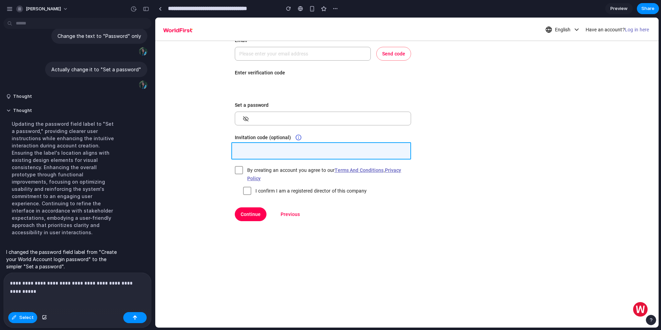
click at [259, 148] on div at bounding box center [407, 173] width 504 height 310
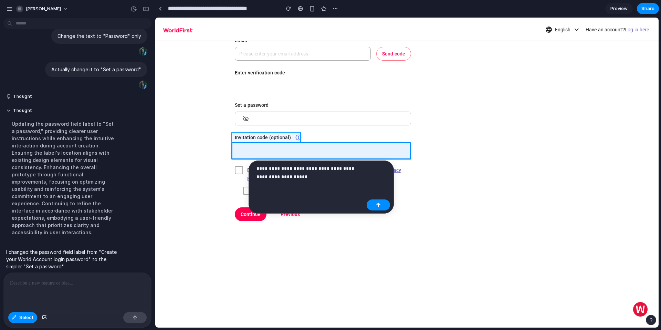
click at [256, 134] on div at bounding box center [407, 173] width 504 height 310
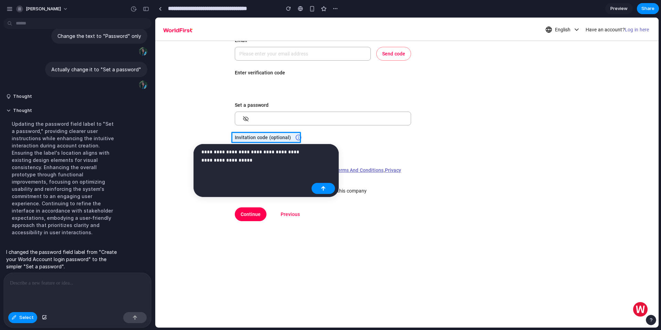
drag, startPoint x: 256, startPoint y: 134, endPoint x: 334, endPoint y: 161, distance: 82.3
click at [334, 161] on body "**********" at bounding box center [330, 165] width 661 height 330
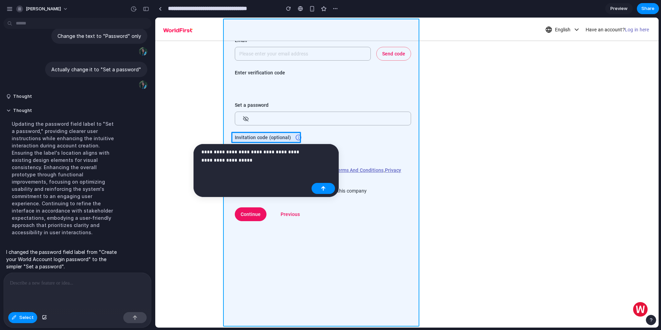
click at [414, 154] on div at bounding box center [407, 173] width 504 height 310
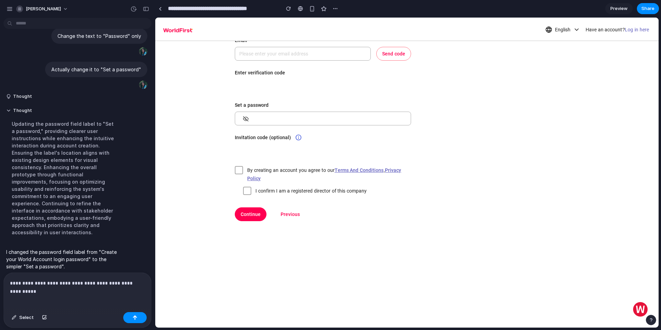
click at [251, 135] on label "Invitation code (optional)" at bounding box center [268, 138] width 67 height 8
click at [97, 289] on div "**********" at bounding box center [77, 291] width 147 height 37
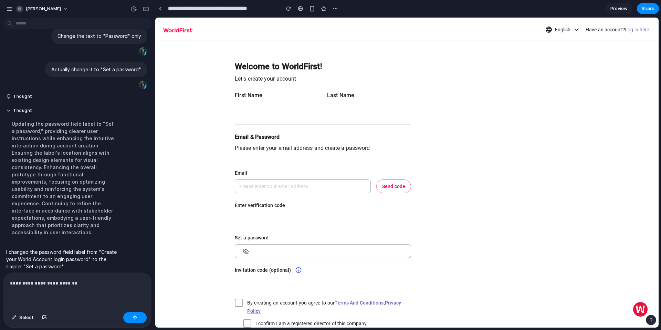
scroll to position [0, 0]
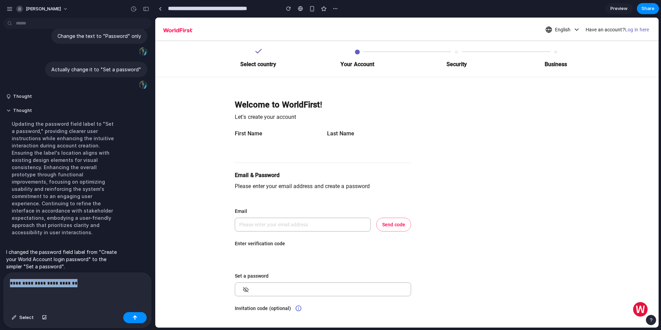
drag, startPoint x: 100, startPoint y: 283, endPoint x: 8, endPoint y: 279, distance: 92.1
click at [8, 279] on div "**********" at bounding box center [77, 291] width 147 height 37
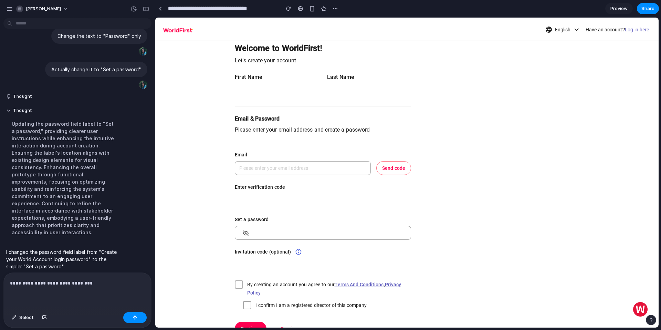
scroll to position [86, 0]
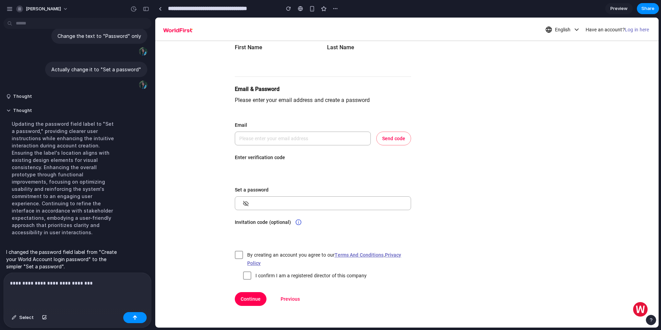
click at [255, 220] on label "Invitation code (optional)" at bounding box center [268, 222] width 67 height 8
click at [27, 314] on button "Select" at bounding box center [22, 317] width 29 height 11
click at [265, 221] on div at bounding box center [407, 173] width 504 height 310
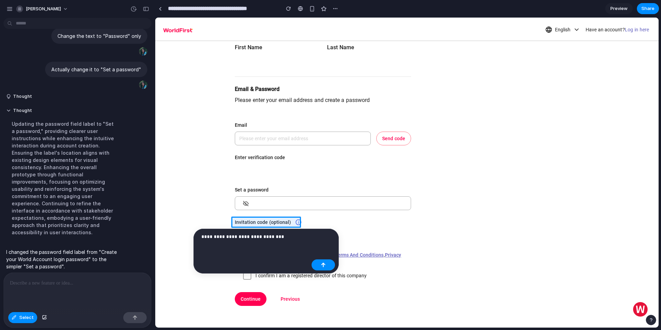
click at [285, 238] on p "**********" at bounding box center [255, 237] width 107 height 8
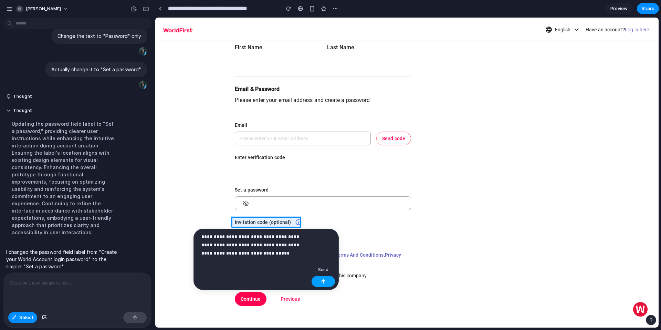
click at [329, 280] on button "button" at bounding box center [323, 281] width 23 height 11
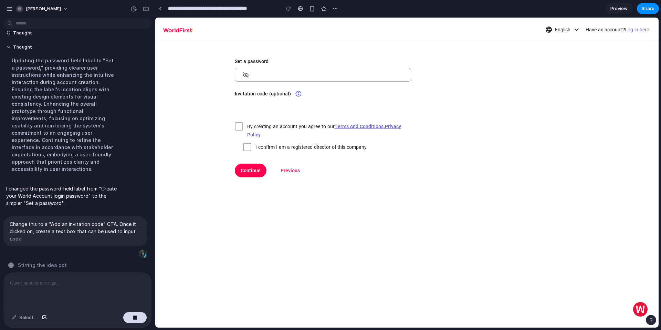
scroll to position [181, 0]
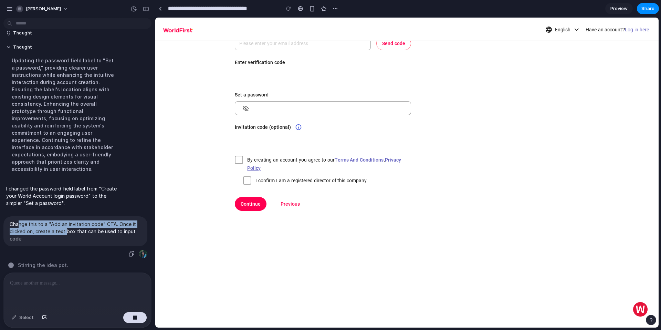
drag, startPoint x: 18, startPoint y: 215, endPoint x: 66, endPoint y: 225, distance: 49.6
click at [66, 225] on p "Change this to a "Add an invitation code" CTA. Once it clicked on, create a tex…" at bounding box center [76, 231] width 132 height 22
click at [67, 228] on p "Change this to a "Add an invitation code" CTA. Once it clicked on, create a tex…" at bounding box center [76, 231] width 132 height 22
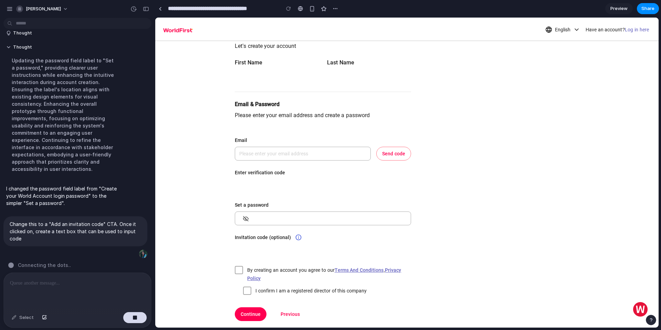
scroll to position [38, 0]
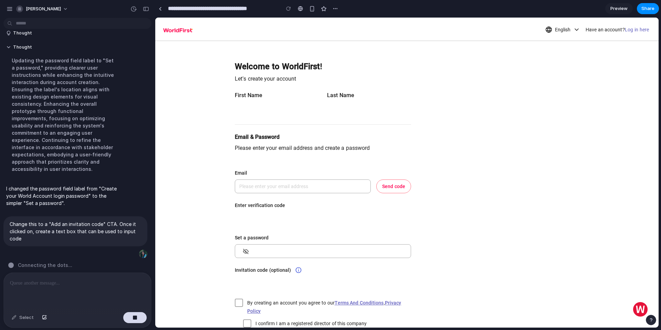
click at [37, 281] on p at bounding box center [76, 283] width 132 height 8
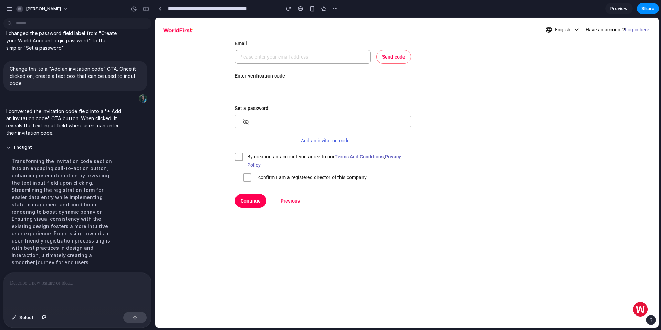
scroll to position [164, 0]
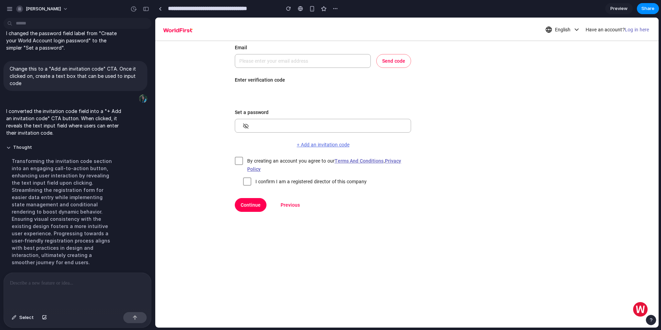
click at [318, 145] on button "+ Add an invitation code" at bounding box center [323, 145] width 176 height 8
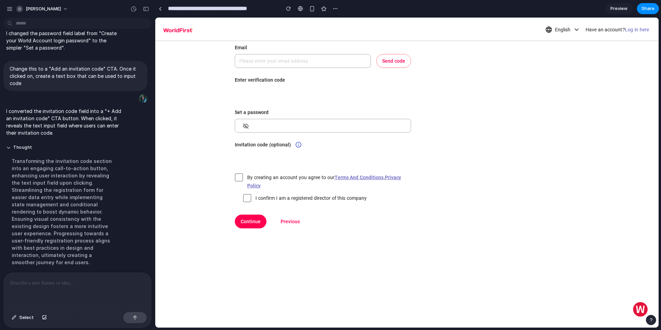
click at [318, 145] on div "Invitation code (optional)" at bounding box center [323, 146] width 176 height 10
click at [316, 143] on div "Invitation code (optional)" at bounding box center [323, 146] width 176 height 10
click at [250, 152] on div at bounding box center [323, 158] width 176 height 14
drag, startPoint x: 235, startPoint y: 141, endPoint x: 282, endPoint y: 142, distance: 47.6
click at [282, 142] on label "Invitation code (optional)" at bounding box center [268, 145] width 67 height 8
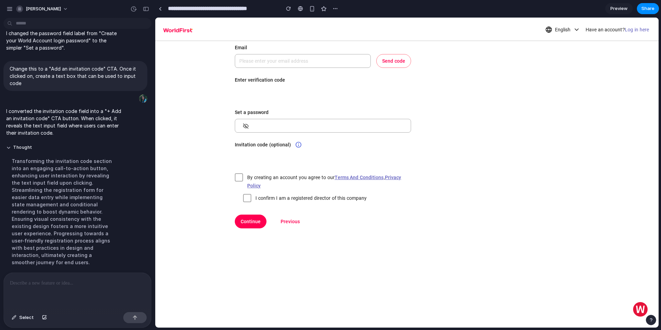
click at [254, 169] on form "First Name Last Name Email & Password Please enter your email address and creat…" at bounding box center [323, 138] width 176 height 345
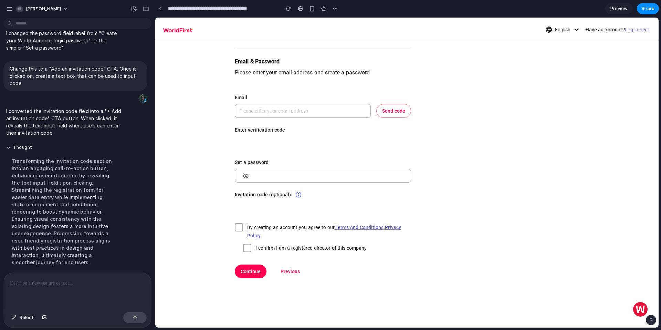
scroll to position [120, 0]
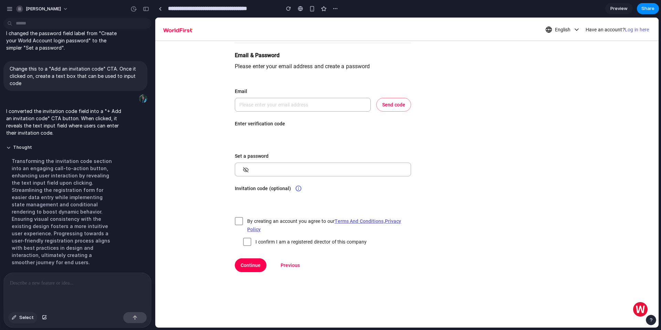
click at [18, 315] on button "Select" at bounding box center [22, 317] width 29 height 11
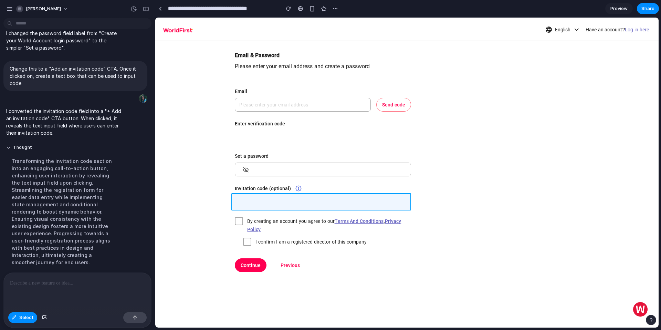
click at [248, 198] on div at bounding box center [407, 173] width 504 height 310
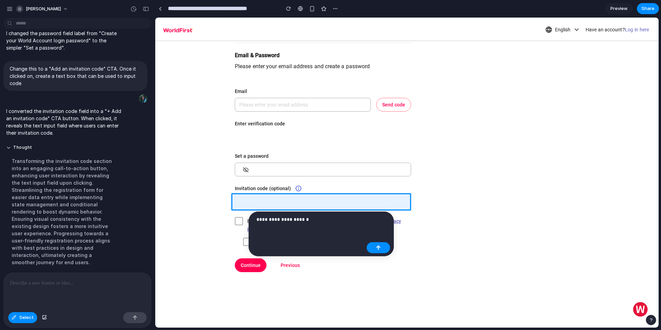
click at [280, 219] on p "**********" at bounding box center [310, 219] width 107 height 8
click at [380, 249] on div "button" at bounding box center [378, 247] width 5 height 5
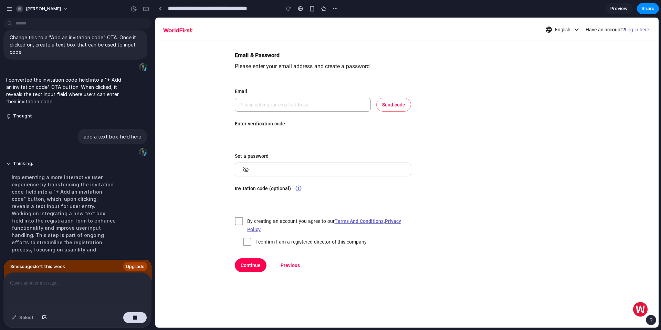
scroll to position [303, 0]
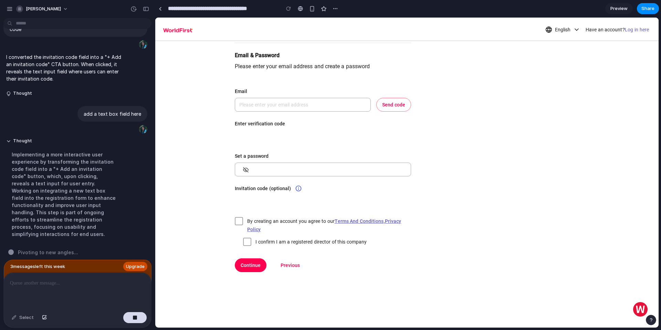
click at [132, 263] on span "Upgrade" at bounding box center [135, 266] width 19 height 7
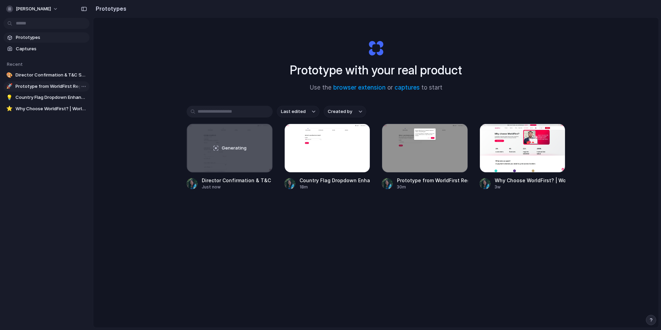
click at [42, 86] on span "Prototype from WorldFirst Registration v2" at bounding box center [51, 86] width 71 height 7
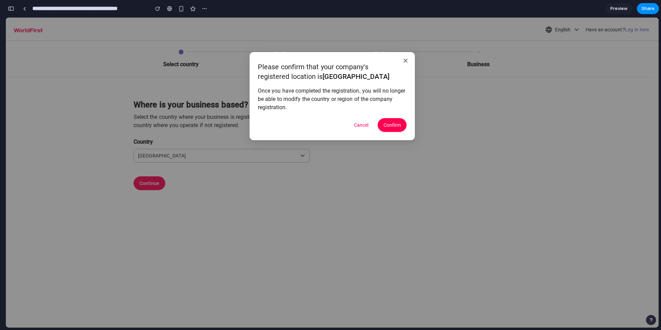
click at [8, 10] on button "button" at bounding box center [11, 8] width 11 height 11
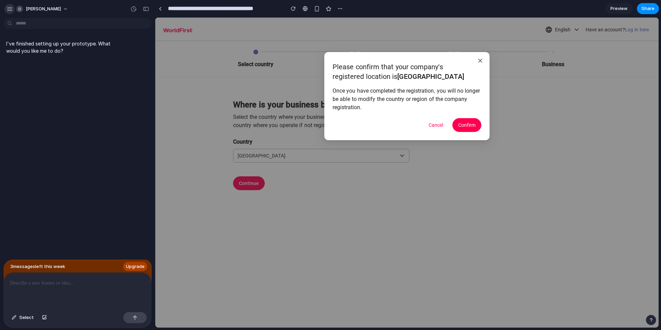
click at [7, 8] on div "button" at bounding box center [10, 9] width 6 height 6
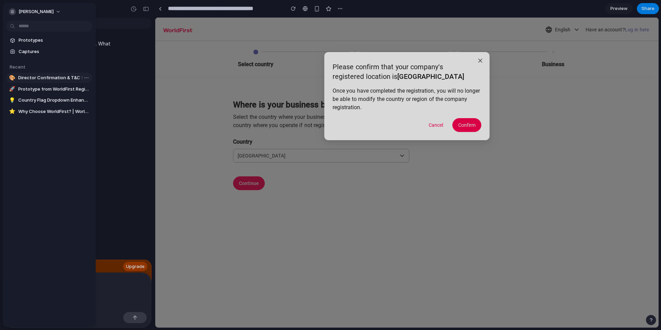
click at [38, 80] on span "Director Confirmation & T&C Separation" at bounding box center [53, 77] width 71 height 7
type input "**********"
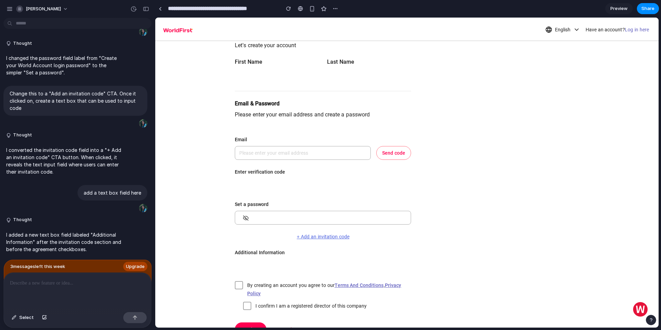
scroll to position [11, 0]
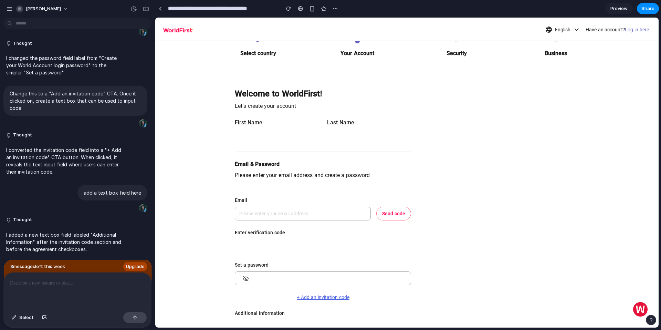
click at [89, 242] on p "I added a new text box field labeled "Additional Information" after the invitat…" at bounding box center [63, 242] width 115 height 22
click at [60, 243] on p "I added a new text box field labeled "Additional Information" after the invitat…" at bounding box center [63, 242] width 115 height 22
drag, startPoint x: 12, startPoint y: 231, endPoint x: 72, endPoint y: 240, distance: 61.0
click at [72, 240] on p "I added a new text box field labeled "Additional Information" after the invitat…" at bounding box center [63, 242] width 115 height 22
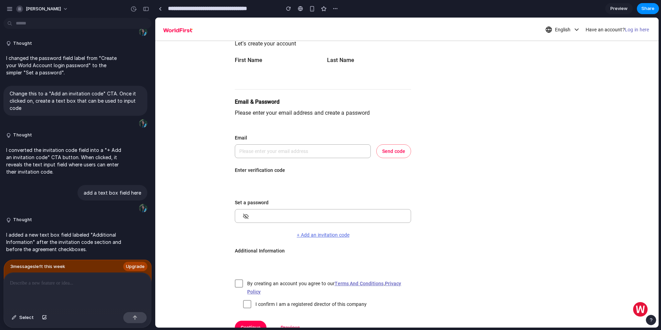
scroll to position [147, 0]
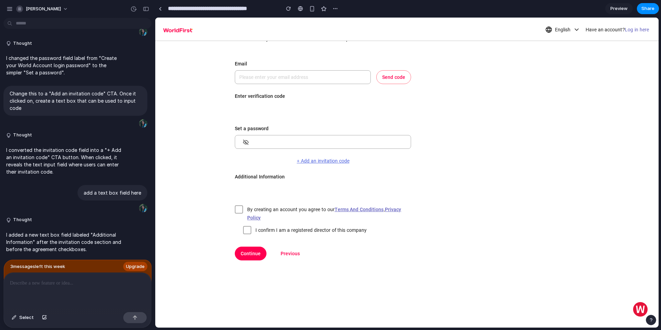
click at [251, 177] on label "Additional Information" at bounding box center [260, 177] width 50 height 8
click at [88, 286] on div at bounding box center [77, 291] width 147 height 37
click at [73, 237] on p "I added a new text box field labeled "Additional Information" after the invitat…" at bounding box center [63, 242] width 115 height 22
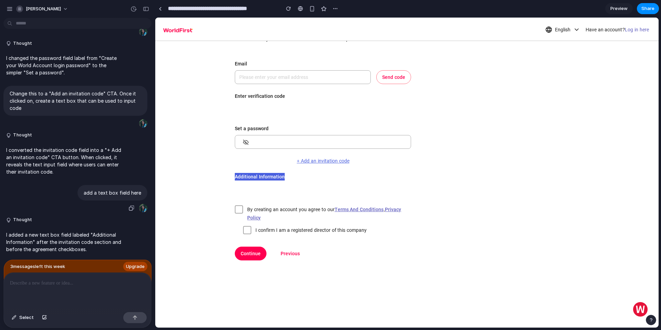
click at [124, 190] on p "add a text box field here" at bounding box center [113, 192] width 58 height 7
click at [47, 287] on div at bounding box center [77, 291] width 147 height 37
click at [20, 315] on span "Select" at bounding box center [26, 317] width 14 height 7
click at [259, 176] on div at bounding box center [407, 173] width 504 height 310
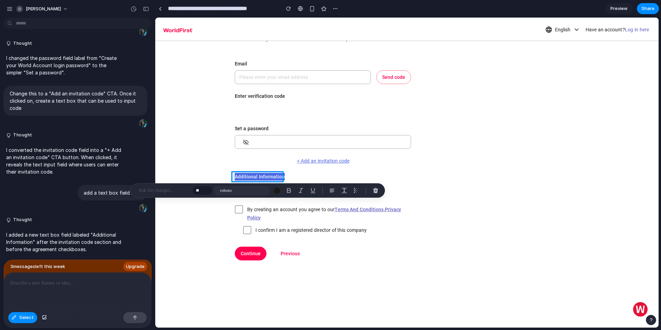
click at [149, 193] on p at bounding box center [163, 190] width 51 height 8
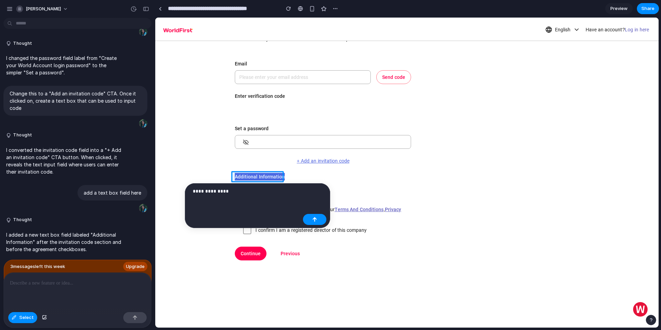
click at [221, 196] on div "**********" at bounding box center [246, 193] width 107 height 13
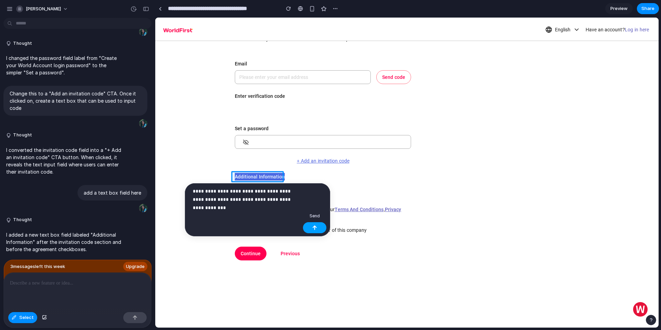
click at [314, 229] on div "button" at bounding box center [314, 227] width 5 height 5
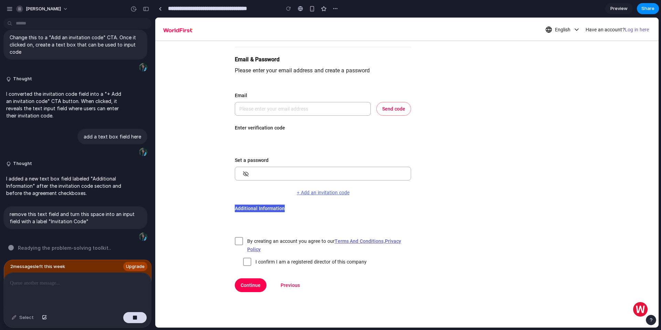
scroll to position [76, 0]
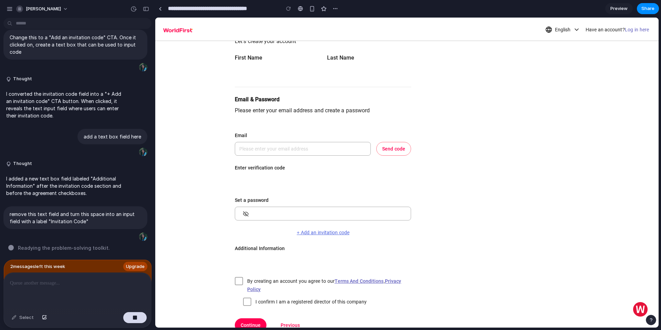
click at [237, 178] on div at bounding box center [323, 181] width 176 height 14
click at [259, 145] on input "search" at bounding box center [303, 148] width 128 height 13
click at [264, 142] on div "Please enter your email address" at bounding box center [303, 149] width 136 height 14
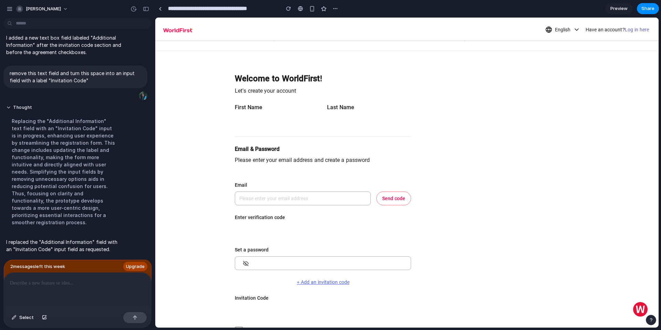
scroll to position [132, 0]
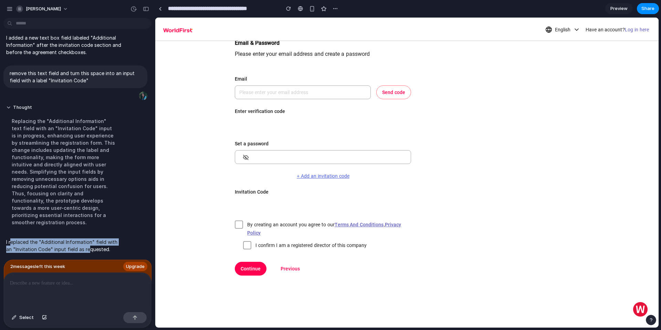
drag, startPoint x: 11, startPoint y: 239, endPoint x: 96, endPoint y: 245, distance: 86.0
click at [96, 245] on p "I replaced the "Additional Information" field with an "Invitation Code" input f…" at bounding box center [63, 245] width 115 height 14
click at [242, 200] on div at bounding box center [323, 205] width 176 height 14
click at [331, 174] on button "+ Add an invitation code" at bounding box center [323, 176] width 176 height 8
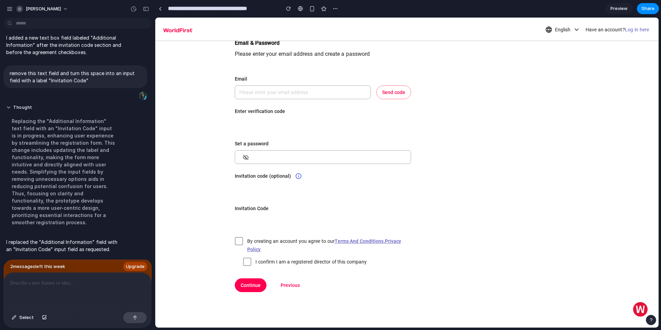
click at [252, 208] on label "Invitation Code" at bounding box center [252, 209] width 34 height 8
click at [24, 318] on span "Select" at bounding box center [26, 317] width 14 height 7
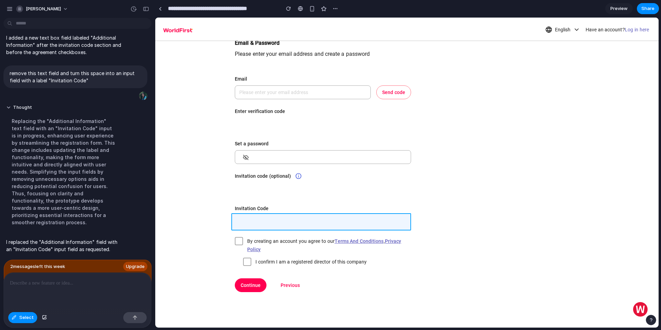
drag, startPoint x: 239, startPoint y: 211, endPoint x: 292, endPoint y: 223, distance: 54.3
click at [292, 223] on div at bounding box center [407, 173] width 504 height 310
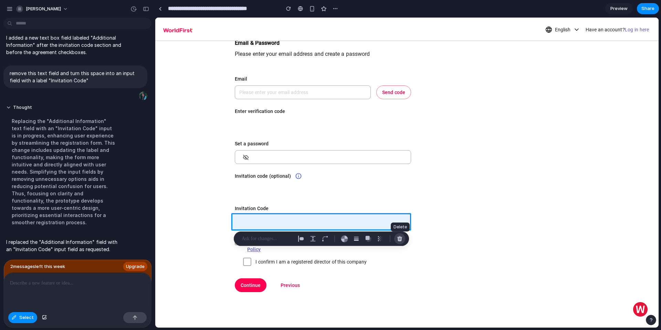
click at [399, 235] on button "button" at bounding box center [399, 238] width 11 height 11
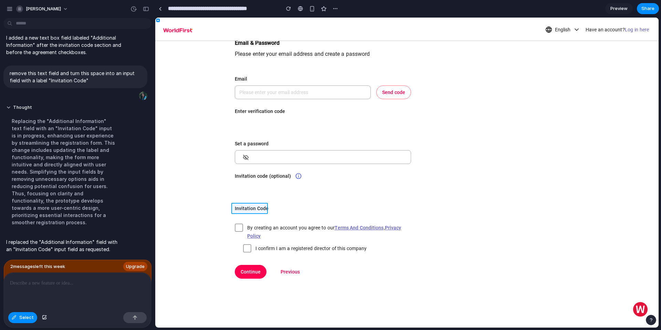
click at [262, 209] on div at bounding box center [407, 173] width 504 height 310
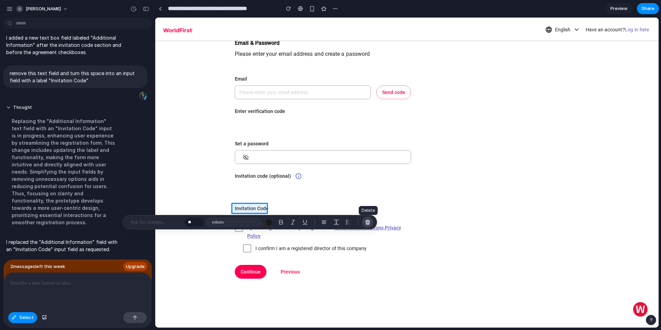
click at [367, 222] on div "button" at bounding box center [368, 222] width 6 height 6
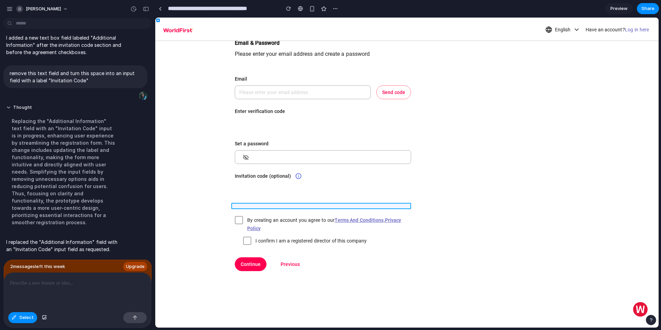
click at [247, 206] on div at bounding box center [407, 173] width 504 height 310
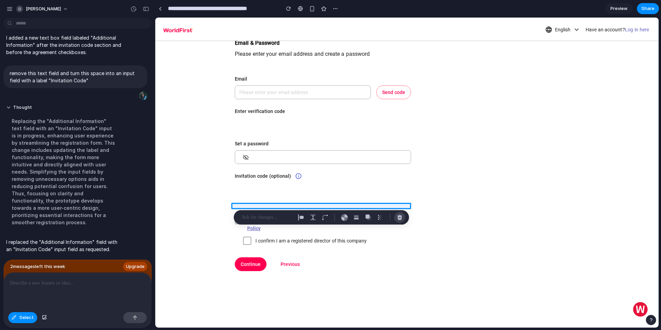
click at [399, 216] on div "button" at bounding box center [400, 217] width 6 height 6
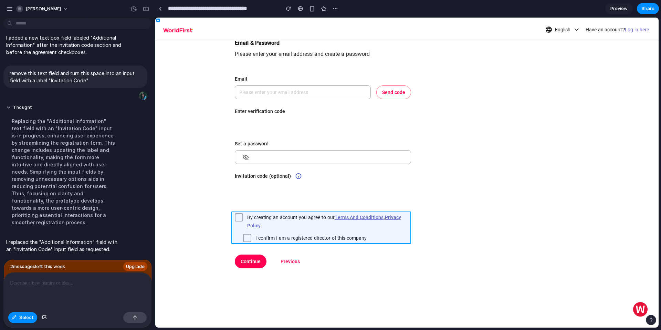
click at [237, 238] on div at bounding box center [407, 173] width 504 height 310
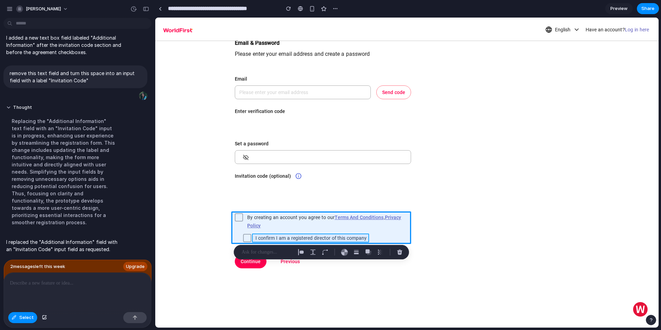
click at [269, 236] on div at bounding box center [407, 173] width 504 height 310
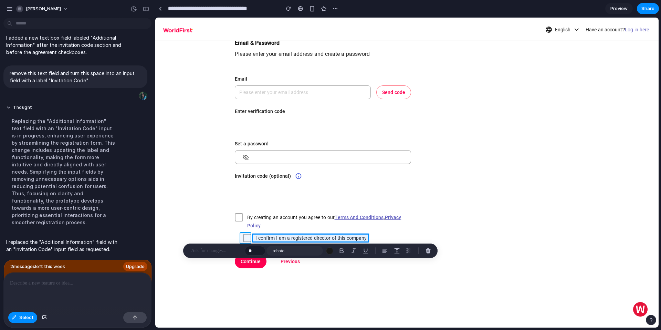
click at [246, 236] on div at bounding box center [407, 173] width 504 height 310
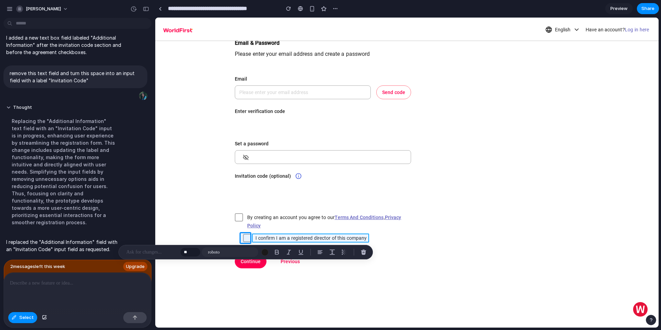
drag, startPoint x: 246, startPoint y: 236, endPoint x: 284, endPoint y: 236, distance: 37.9
click at [284, 236] on div at bounding box center [407, 173] width 504 height 310
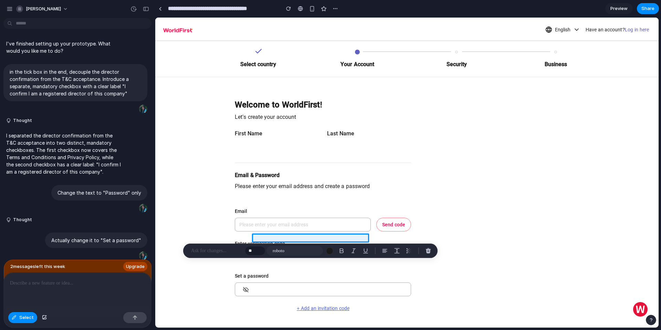
scroll to position [424, 0]
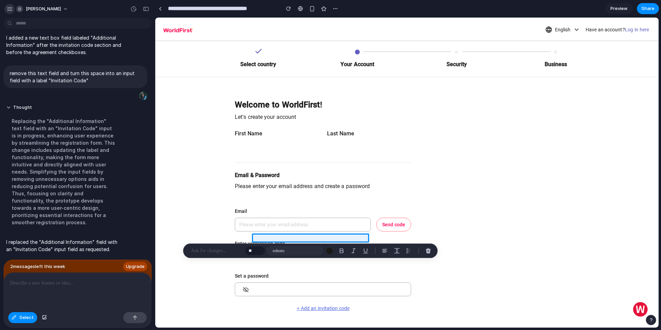
click at [10, 7] on div "button" at bounding box center [10, 9] width 6 height 6
click at [9, 7] on div "button" at bounding box center [10, 9] width 6 height 6
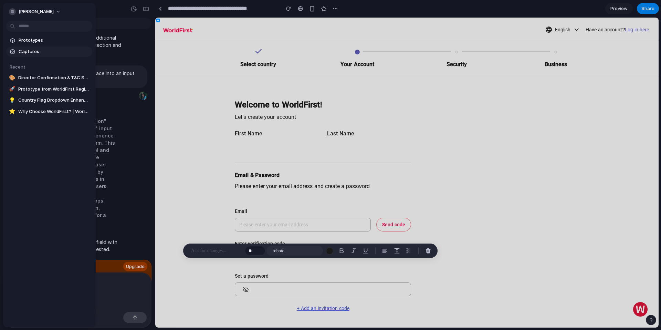
click at [29, 53] on span "Captures" at bounding box center [54, 51] width 71 height 7
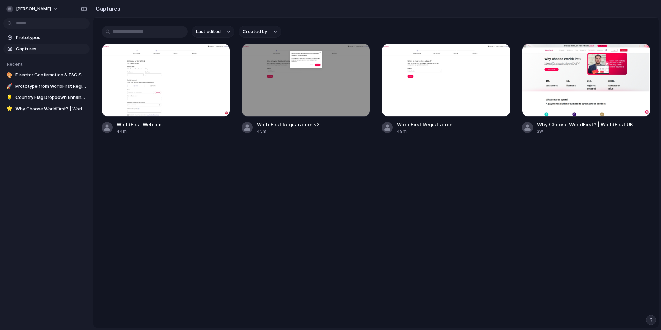
drag, startPoint x: 288, startPoint y: 86, endPoint x: 167, endPoint y: 145, distance: 134.5
click at [167, 145] on main "Last edited Created by WorldFirst Welcome 44m WorldFirst Registration v2 45m Wo…" at bounding box center [376, 172] width 566 height 311
click at [221, 53] on div "button" at bounding box center [220, 54] width 6 height 6
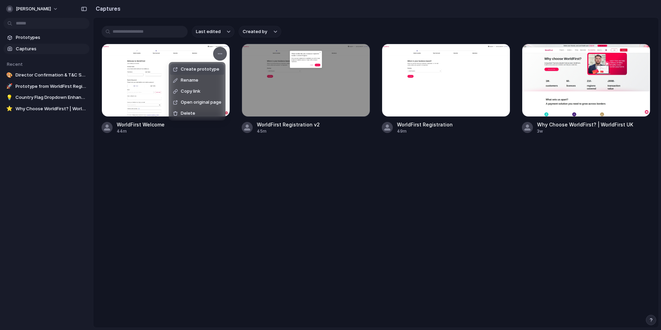
click at [208, 68] on span "Create prototype" at bounding box center [200, 69] width 39 height 7
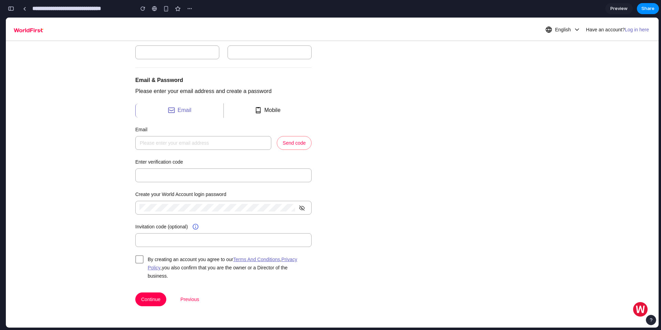
scroll to position [146, 0]
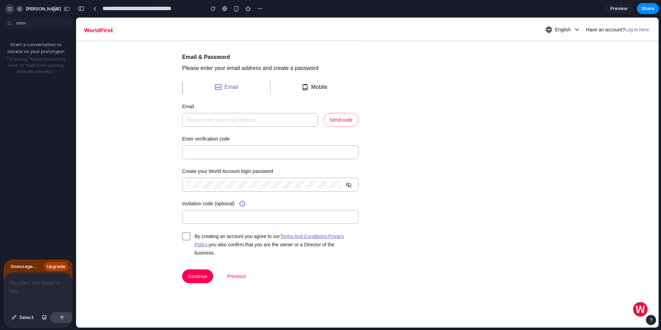
click at [11, 11] on div "button" at bounding box center [10, 9] width 6 height 6
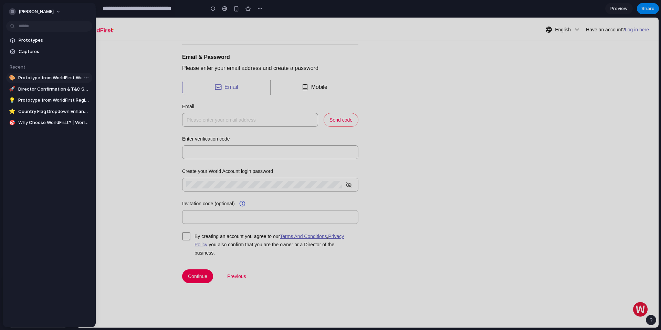
click at [46, 80] on span "Prototype from WorldFirst Welcome" at bounding box center [53, 77] width 71 height 7
click at [45, 90] on span "Director Confirmation & T&C Separation" at bounding box center [53, 89] width 71 height 7
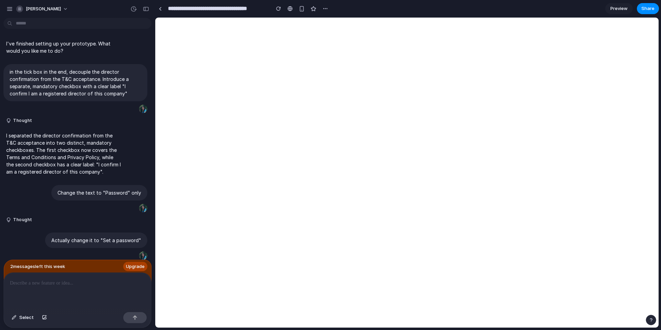
type input "**********"
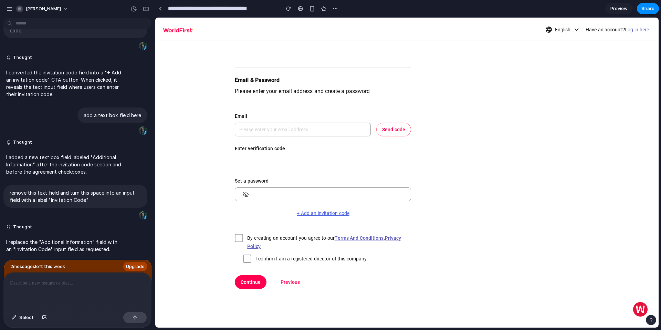
scroll to position [123, 0]
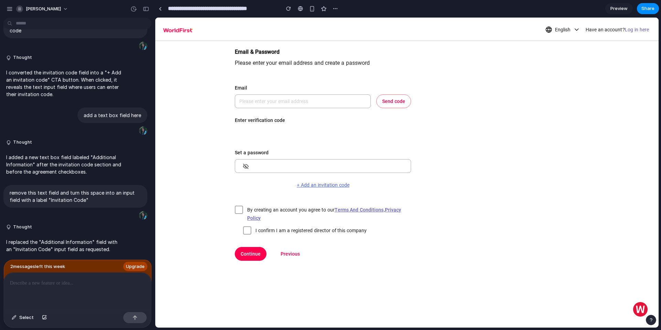
click at [311, 185] on button "+ Add an invitation code" at bounding box center [323, 185] width 176 height 8
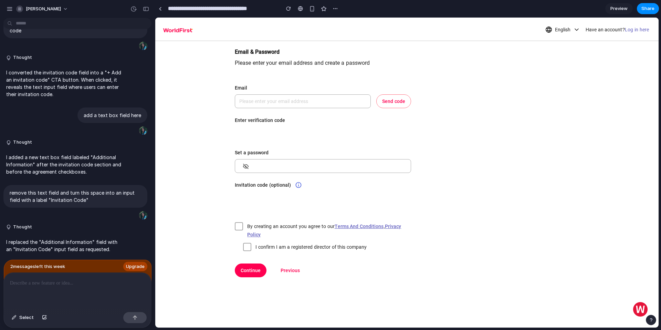
click at [241, 202] on div at bounding box center [323, 199] width 176 height 14
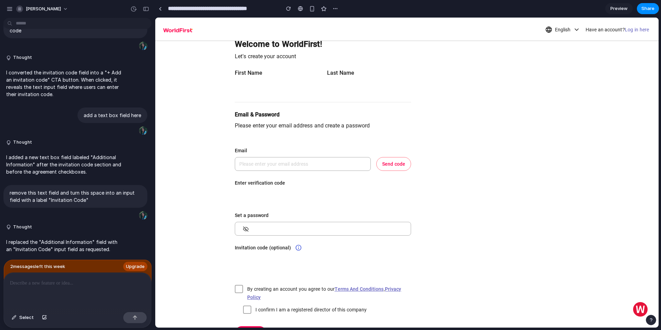
scroll to position [0, 0]
